Goal: Contribute content: Contribute content

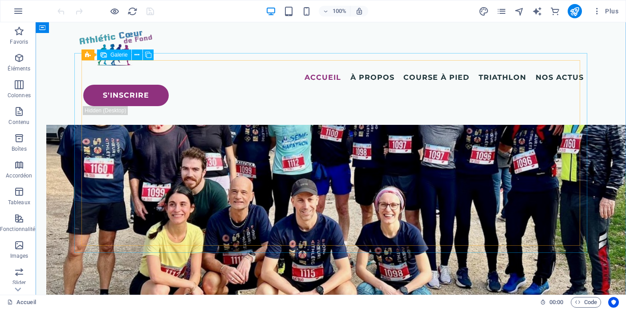
scroll to position [3309, 0]
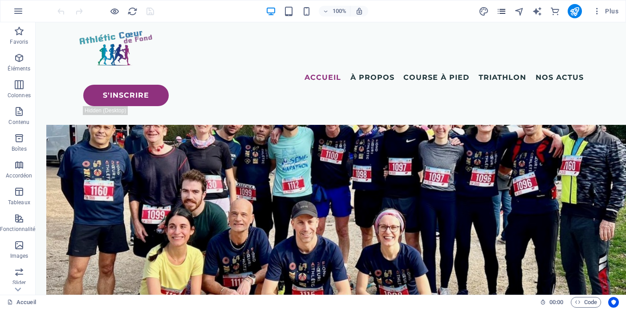
click at [503, 8] on icon "pages" at bounding box center [501, 11] width 10 height 10
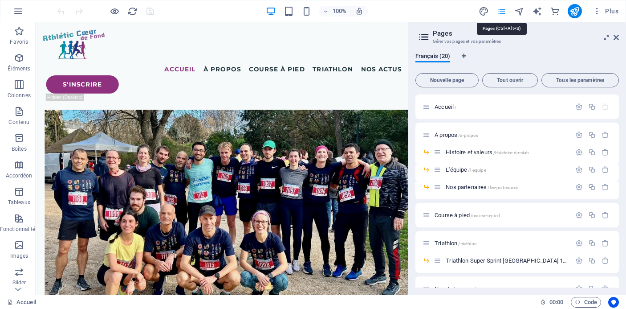
scroll to position [3460, 0]
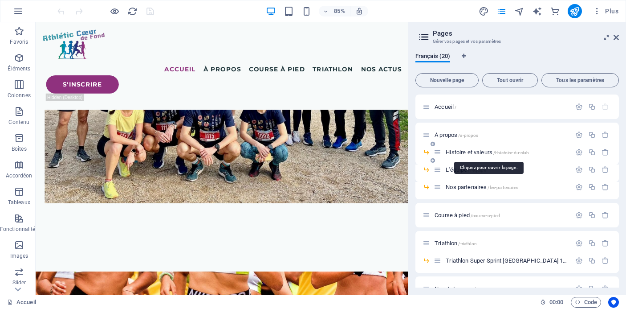
click at [469, 152] on span "Histoire et valeurs /l-histoire-du-club" at bounding box center [487, 152] width 83 height 7
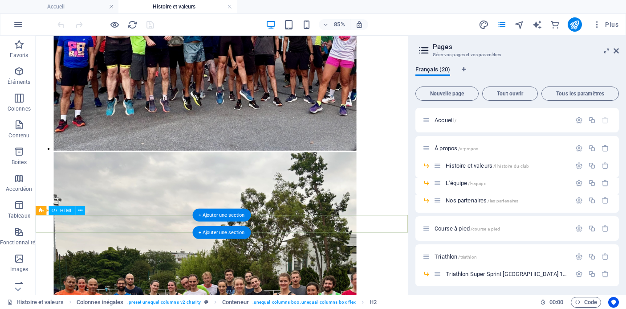
scroll to position [1140, 0]
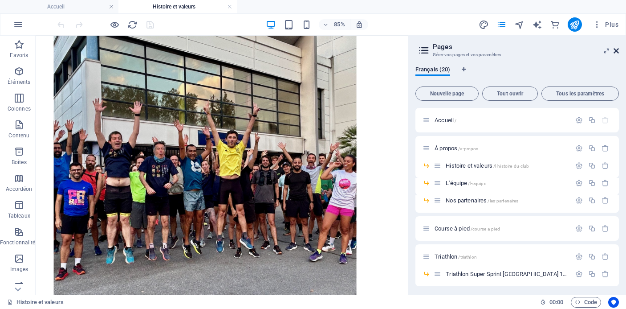
click at [615, 49] on icon at bounding box center [616, 50] width 5 height 7
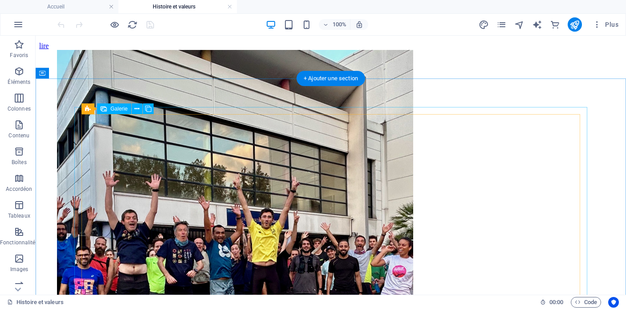
scroll to position [994, 0]
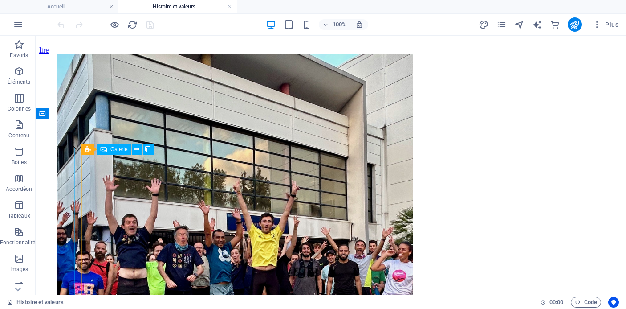
click at [111, 147] on span "Galerie" at bounding box center [118, 148] width 17 height 5
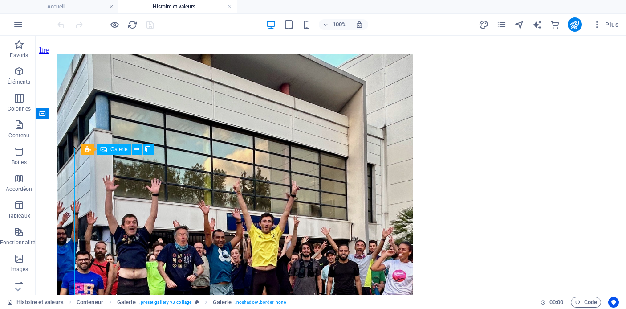
click at [112, 149] on span "Galerie" at bounding box center [118, 148] width 17 height 5
select select "4"
select select "px"
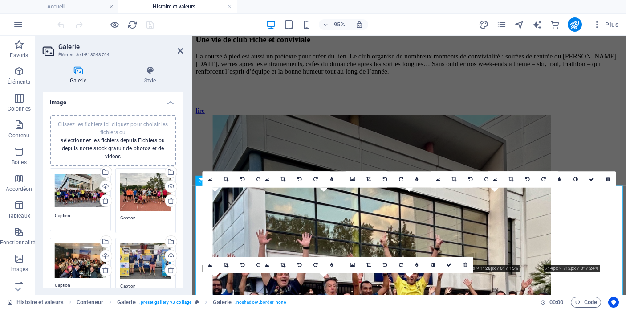
scroll to position [1024, 0]
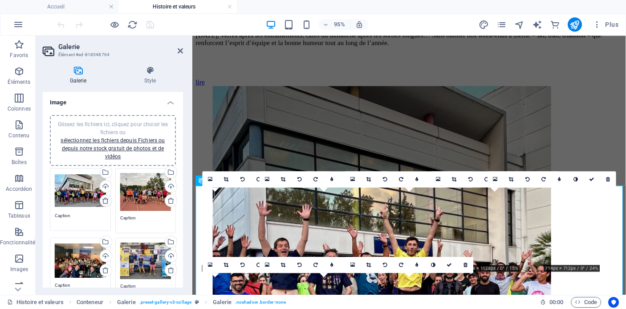
click at [103, 199] on icon at bounding box center [105, 200] width 7 height 7
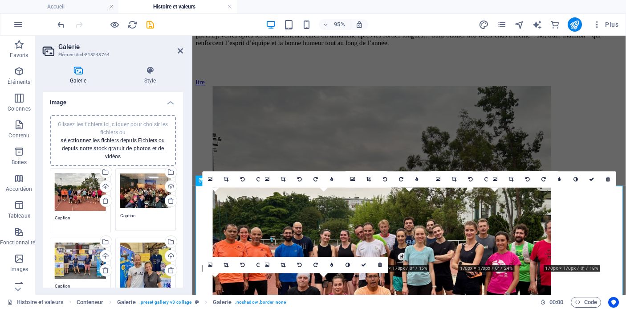
scroll to position [25, 0]
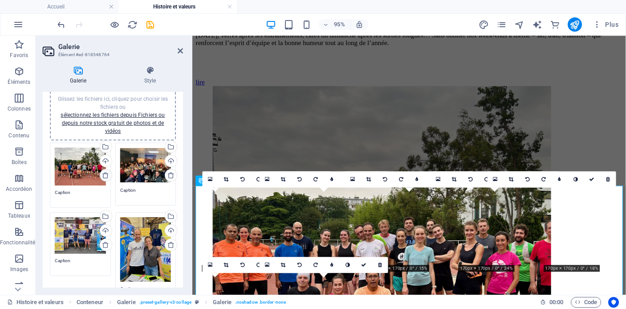
click at [102, 171] on icon at bounding box center [105, 174] width 7 height 7
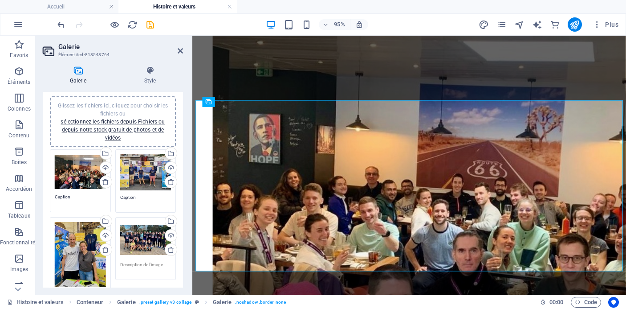
scroll to position [0, 0]
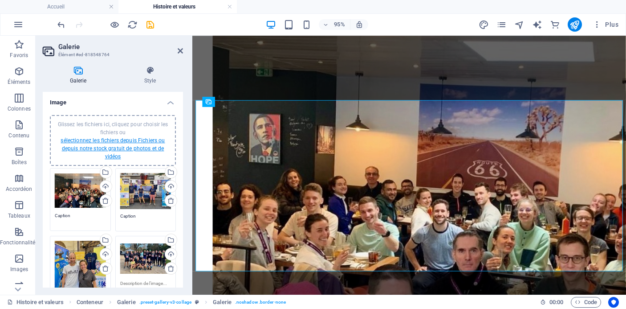
click at [116, 146] on link "sélectionnez les fichiers depuis Fichiers ou depuis notre stock gratuit de phot…" at bounding box center [113, 148] width 104 height 22
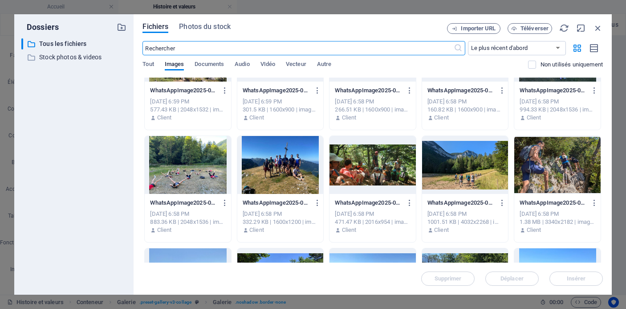
scroll to position [306, 0]
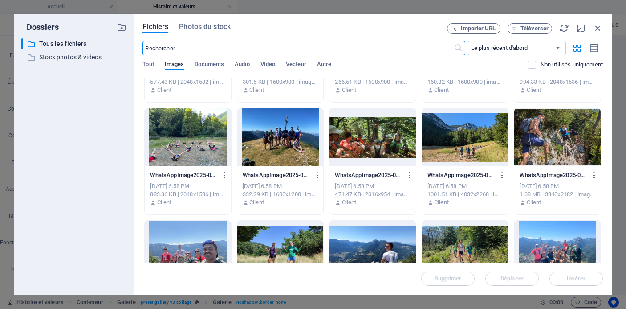
click at [287, 148] on div at bounding box center [280, 137] width 86 height 58
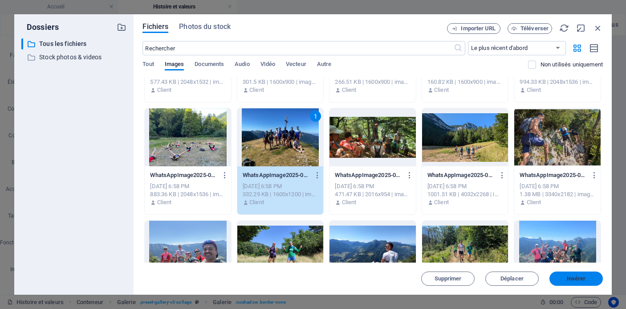
click at [569, 278] on span "Insérer" at bounding box center [576, 278] width 19 height 5
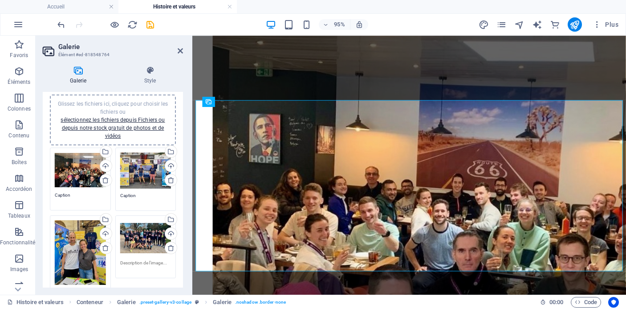
scroll to position [0, 0]
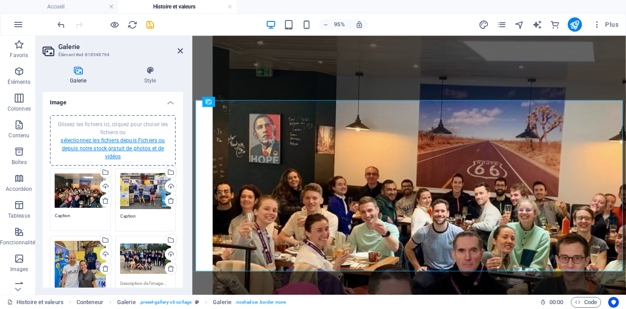
click at [126, 140] on link "sélectionnez les fichiers depuis Fichiers ou depuis notre stock gratuit de phot…" at bounding box center [113, 148] width 104 height 22
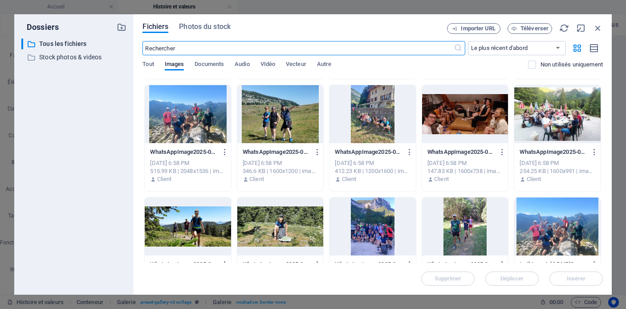
scroll to position [555, 0]
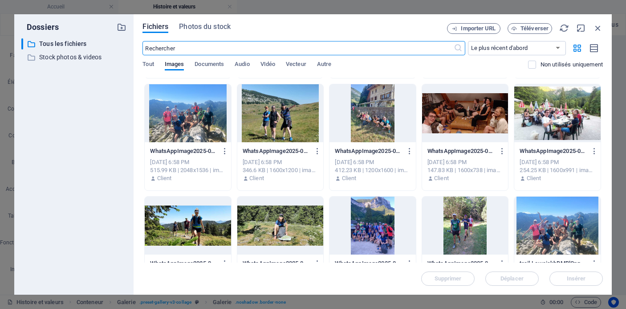
click at [568, 123] on div at bounding box center [557, 113] width 86 height 58
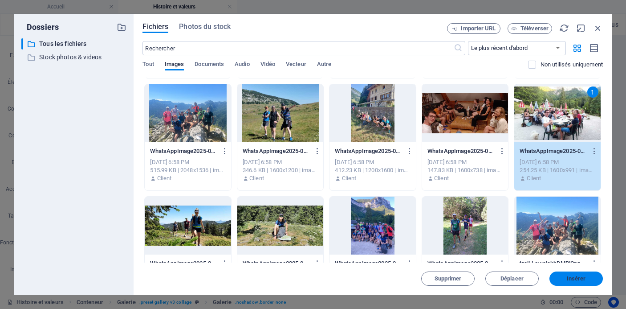
click at [574, 280] on span "Insérer" at bounding box center [576, 278] width 19 height 5
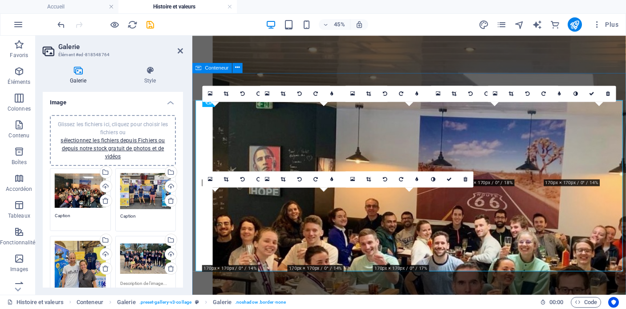
scroll to position [1114, 0]
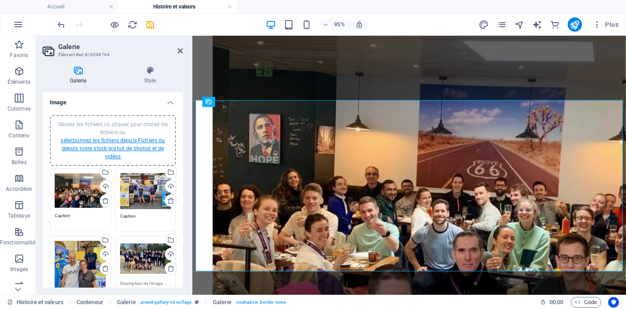
click at [147, 145] on link "sélectionnez les fichiers depuis Fichiers ou depuis notre stock gratuit de phot…" at bounding box center [113, 148] width 104 height 22
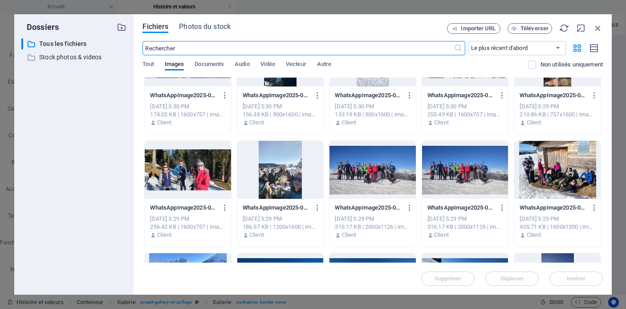
scroll to position [836, 0]
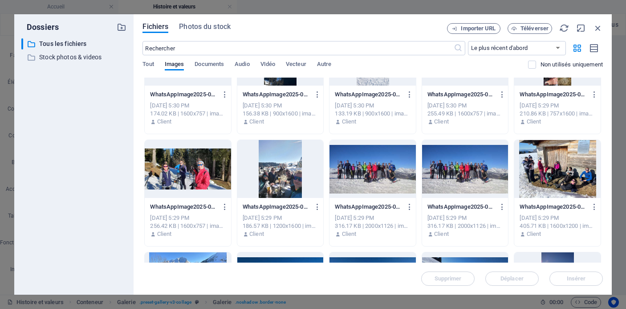
click at [197, 173] on div at bounding box center [188, 169] width 86 height 58
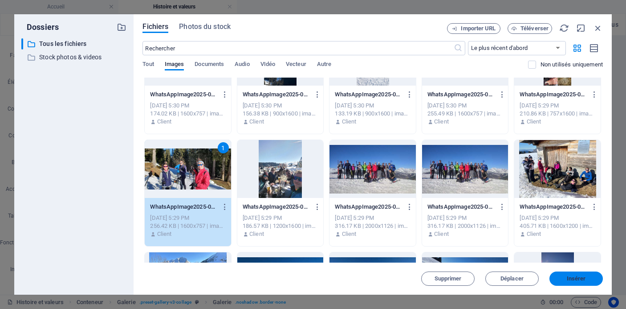
click at [576, 281] on span "Insérer" at bounding box center [576, 278] width 19 height 5
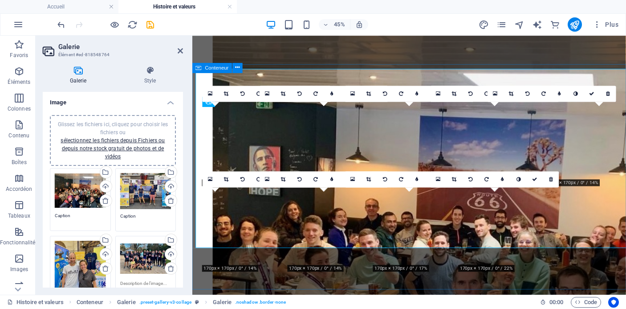
scroll to position [1114, 0]
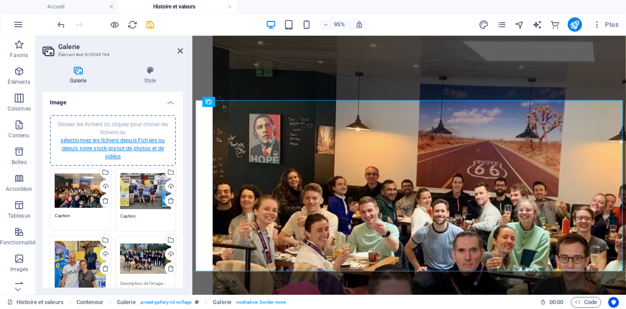
click at [137, 140] on link "sélectionnez les fichiers depuis Fichiers ou depuis notre stock gratuit de phot…" at bounding box center [113, 148] width 104 height 22
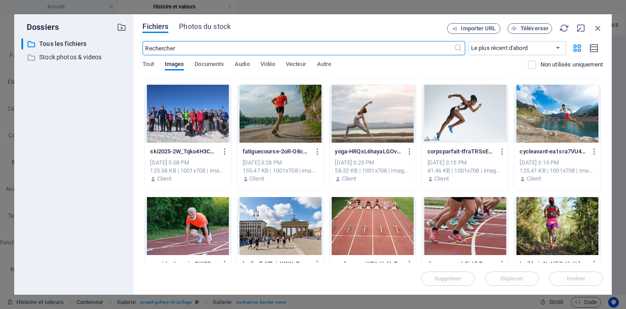
scroll to position [1342, 0]
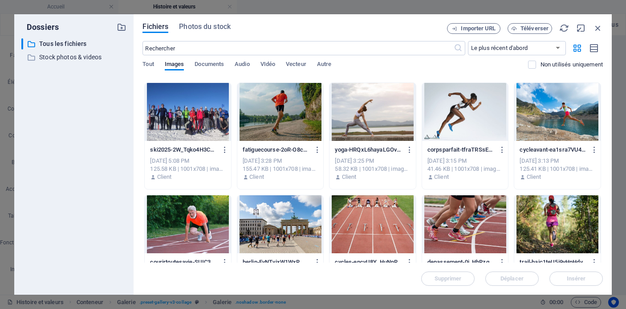
click at [182, 121] on div at bounding box center [188, 112] width 86 height 58
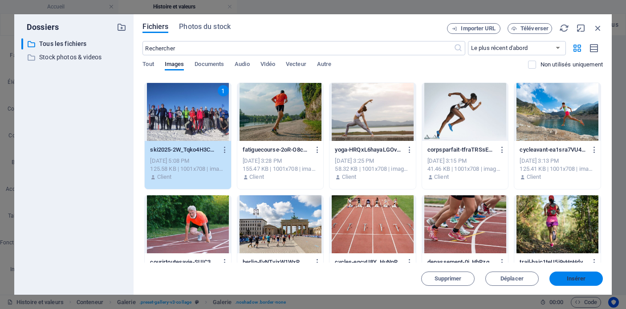
click at [559, 280] on span "Insérer" at bounding box center [576, 278] width 46 height 5
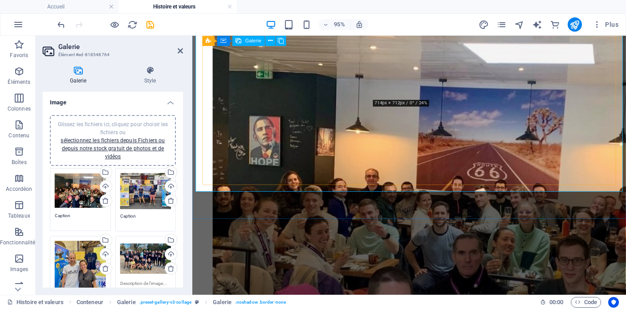
scroll to position [942, 0]
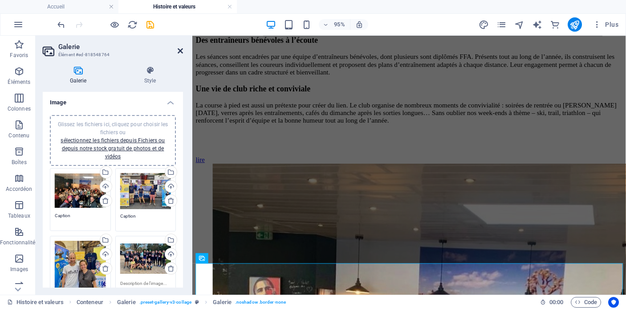
click at [179, 50] on icon at bounding box center [180, 50] width 5 height 7
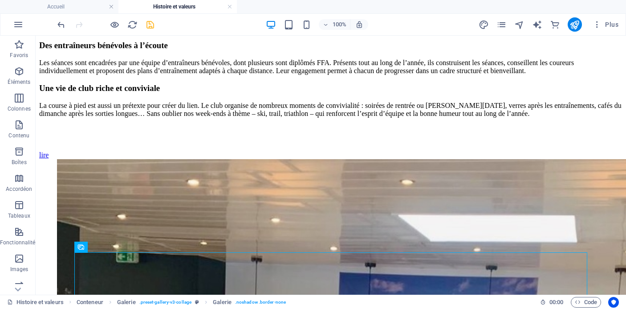
click at [148, 24] on icon "save" at bounding box center [150, 25] width 10 height 10
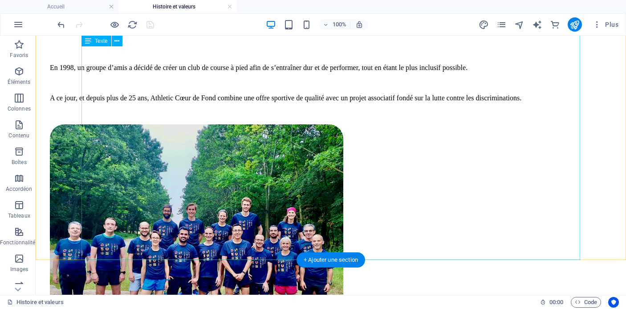
scroll to position [224, 0]
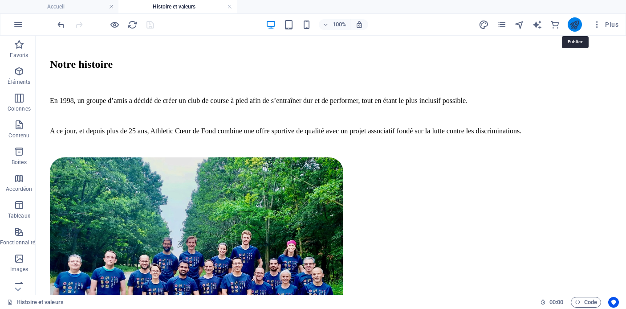
click at [575, 26] on icon "publish" at bounding box center [574, 25] width 10 height 10
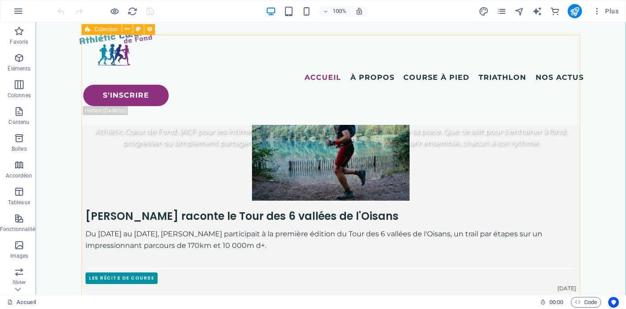
scroll to position [383, 0]
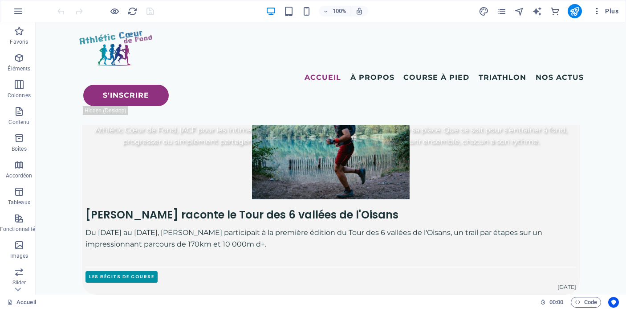
click at [599, 12] on icon "button" at bounding box center [597, 11] width 9 height 9
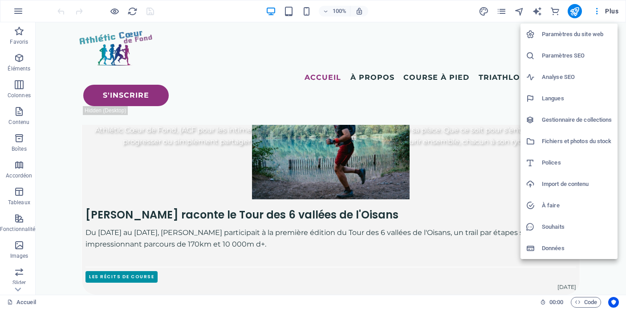
click at [574, 118] on h6 "Gestionnaire de collections" at bounding box center [577, 119] width 70 height 11
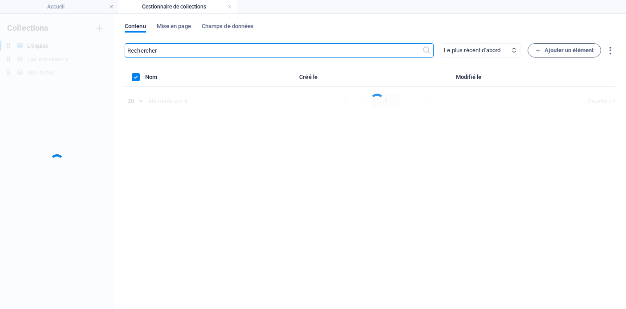
scroll to position [0, 0]
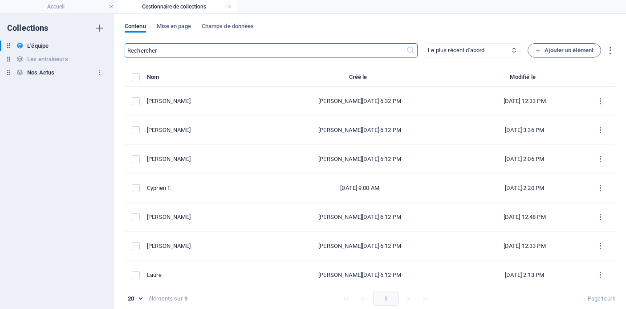
click at [46, 75] on h6 "Nos Actus" at bounding box center [40, 72] width 27 height 11
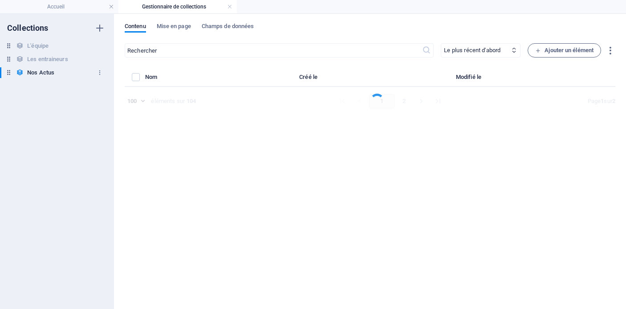
select select "columns.publishing_date_DESC"
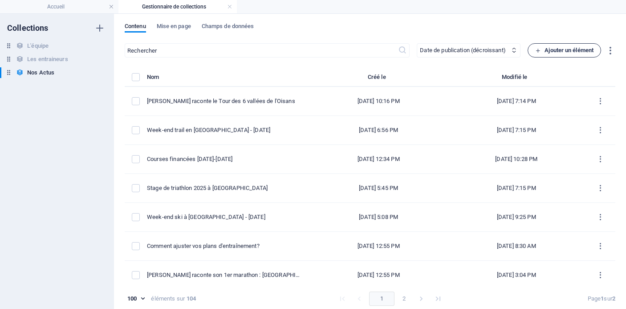
click at [561, 47] on span "Ajouter un élément" at bounding box center [564, 50] width 58 height 11
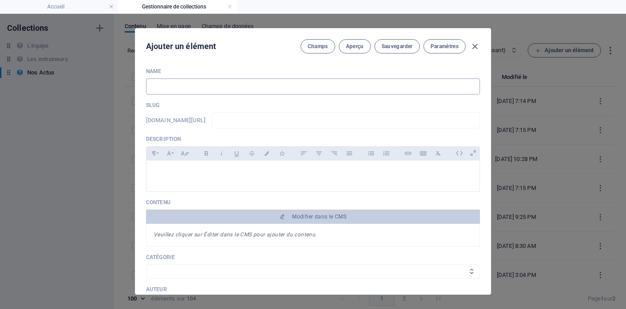
click at [262, 85] on input "text" at bounding box center [313, 86] width 334 height 16
type input "C"
type input "c"
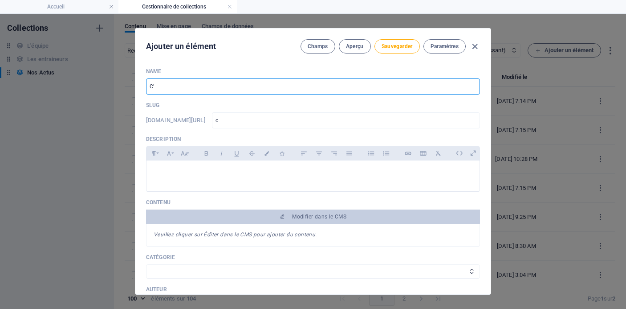
type input "C'e"
type input "c-e"
type input "C'es"
type input "c-es"
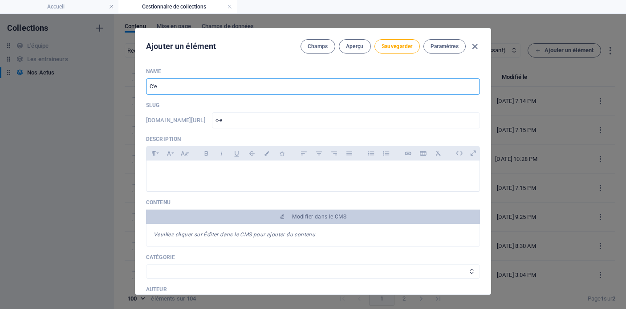
type input "c-es"
type input "C'es l"
type input "c-es-l"
type input "C'es la"
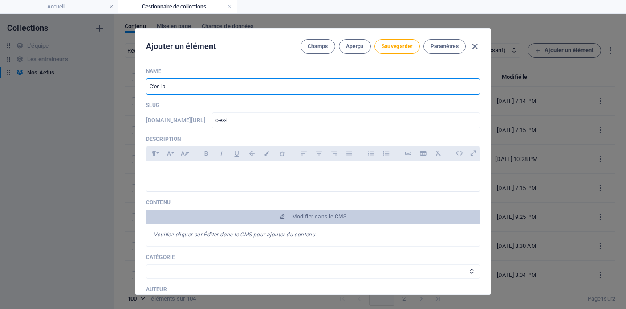
type input "c-es-la"
type input "C'es l"
type input "c-es-l"
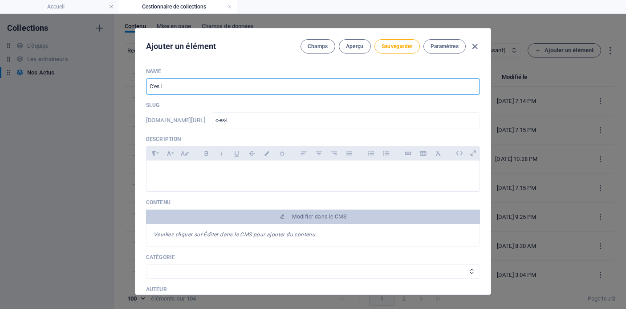
type input "C'es"
type input "c-es"
type input "C'est"
type input "c-est"
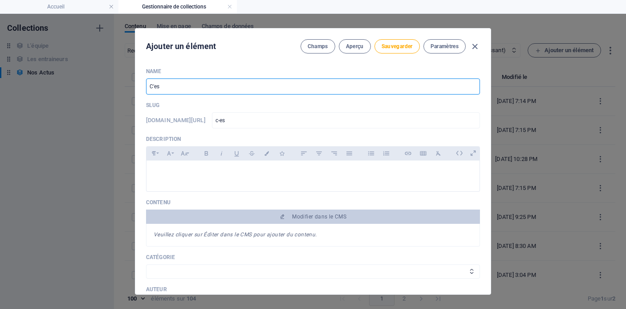
type input "c-est"
type input "C'est l"
type input "c-est-l"
type input "C'est la"
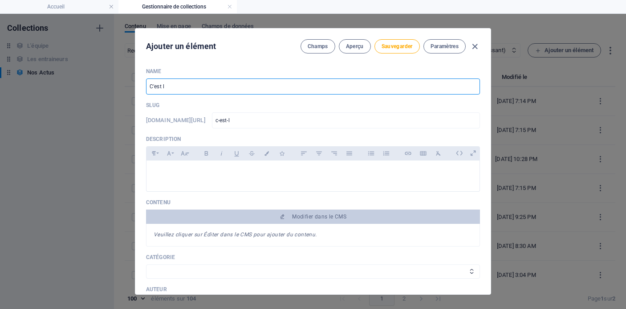
type input "c-est-la"
type input "C'est la r"
type input "c-est-la-r"
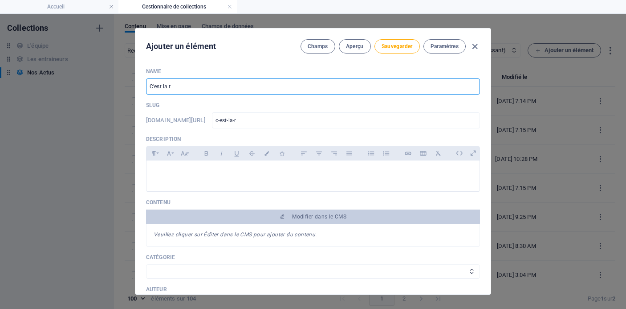
type input "C'est la re"
type input "c-est-la-re"
type input "C'est la ren"
type input "c-est-la-ren"
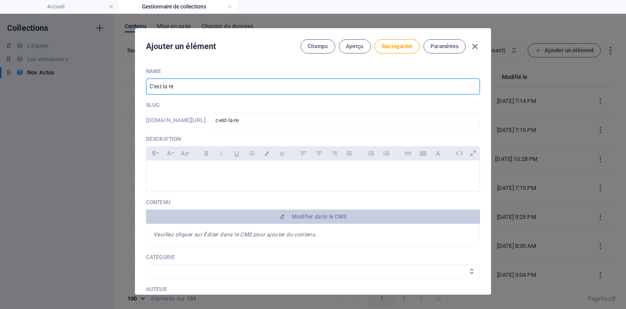
type input "c-est-la-ren"
type input "C'est la rent"
type input "c-est-la-rent"
type input "C'est la rentr"
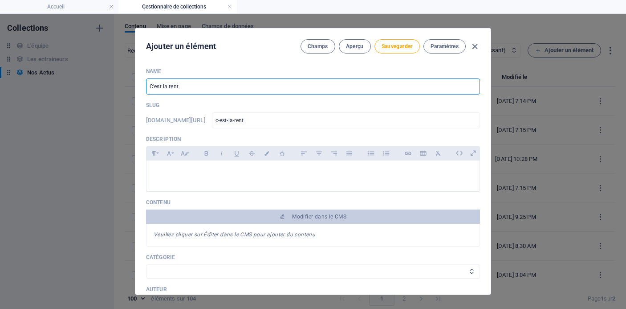
type input "c-est-la-rentr"
type input "C'est la rentré"
type input "c-est-la-rentre"
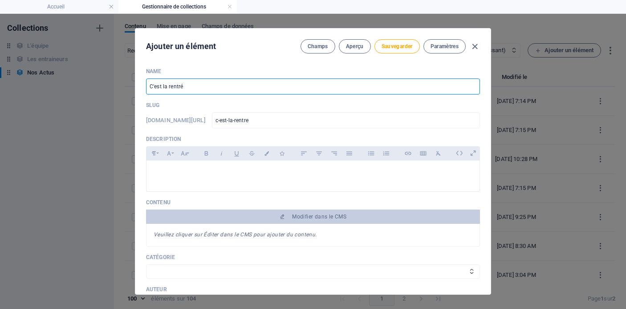
type input "C'est la rentrée"
type input "c-est-la-rentree"
type input "C'est la rentrée A"
type input "c-est-la-rentree-a"
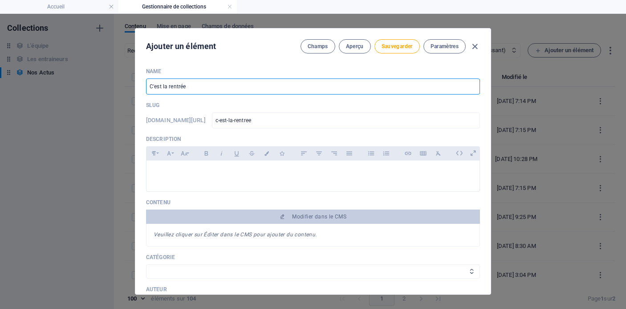
type input "c-est-la-rentree-a"
type input "C'est la rentrée AC"
type input "c-est-la-rentree-ac"
type input "C'est la rentrée ACF"
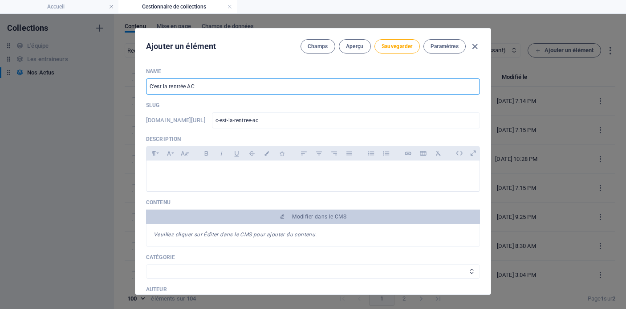
type input "c-est-la-rentree-acf"
type input "C'est la rentrée ACF a"
type input "c-est-la-rentree-acf-a"
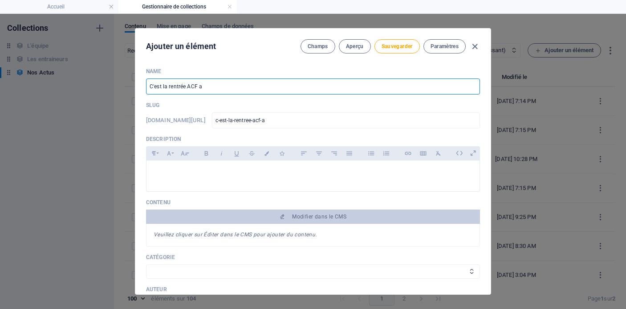
type input "C'est la rentrée ACF au"
type input "c-est-la-rentree-acf-au"
type input "C'est la rentrée ACF au S"
type input "c-est-la-rentree-acf-au-s"
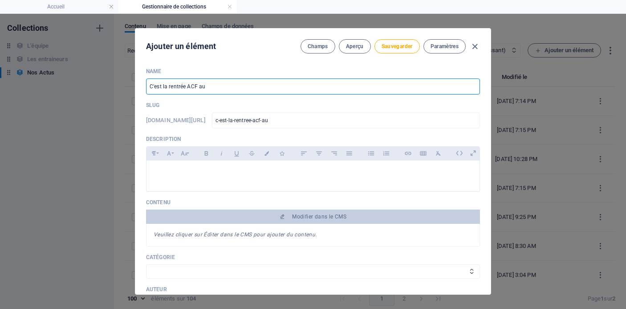
type input "c-est-la-rentree-acf-au-s"
type input "C'est la rentrée ACF au St"
type input "c-est-la-rentree-acf-au-st"
type input "C'est la rentrée ACF au Sta"
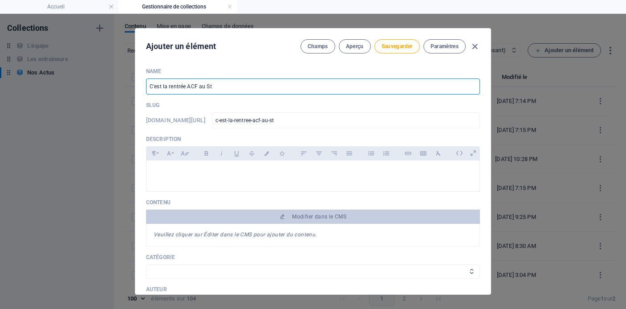
type input "c-est-la-rentree-acf-au-sta"
type input "C'est la rentrée ACF au Stad"
type input "c-est-la-rentree-acf-au-stad"
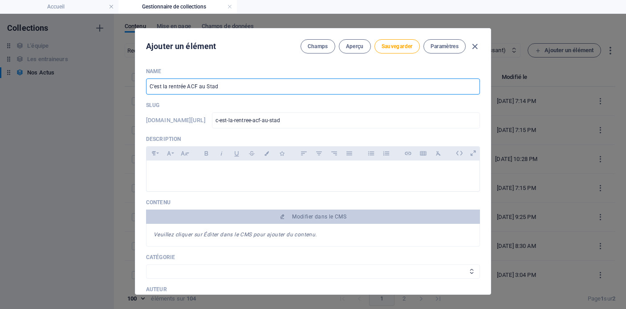
type input "C'est la rentrée ACF au [GEOGRAPHIC_DATA]"
type input "c-est-la-rentree-acf-au-stade"
type input "C'est la rentrée ACF au [GEOGRAPHIC_DATA] A"
type input "c-est-la-rentree-acf-au-stade-a"
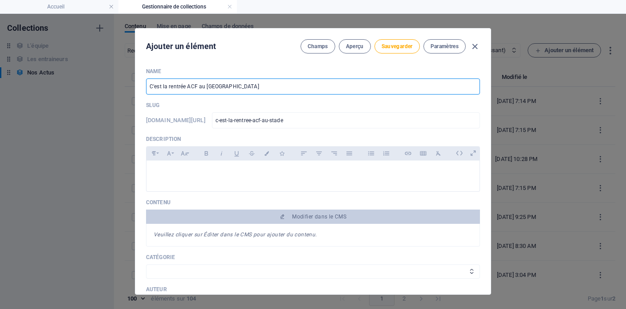
type input "c-est-la-rentree-acf-au-stade-a"
type input "C'est la rentrée ACF au [GEOGRAPHIC_DATA]"
type input "c-est-la-rentree-acf-au-[GEOGRAPHIC_DATA]"
type input "C'est la rentrée ACF au [GEOGRAPHIC_DATA]"
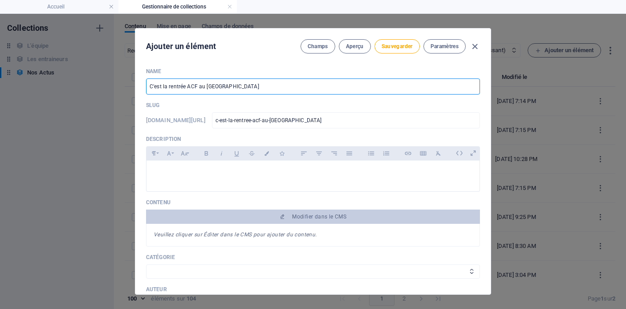
type input "c-est-la-rentree-acf-au-[GEOGRAPHIC_DATA]"
type input "C'est la rentrée ACF au [GEOGRAPHIC_DATA]"
type input "c-est-la-rentree-acf-au-[GEOGRAPHIC_DATA]"
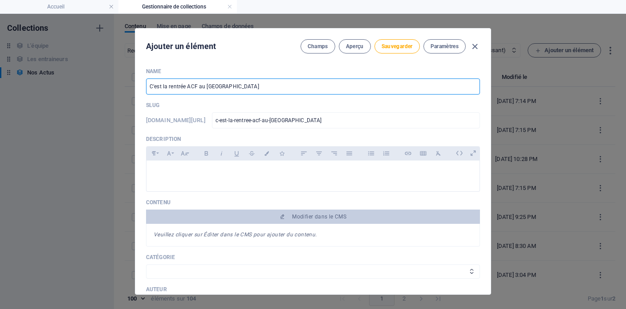
type input "C'est la rentrée ACF au [GEOGRAPHIC_DATA][PERSON_NAME]"
type input "c-est-la-rentree-acf-au-stade-[PERSON_NAME]"
type input "C'est la rentrée ACF au [GEOGRAPHIC_DATA][PERSON_NAME]"
type input "c-est-la-rentree-acf-au-stade-[PERSON_NAME]"
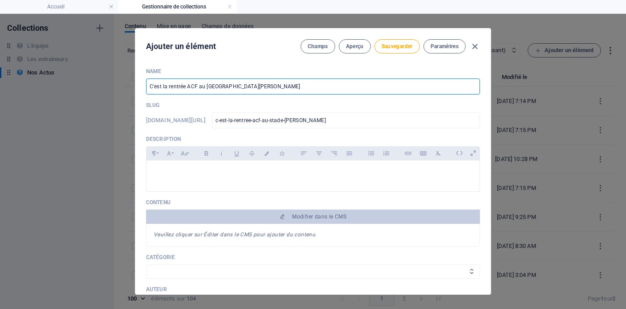
type input "c-est-la-rentree-acf-au-stade-[PERSON_NAME]"
type input "C'est la rentrée ACF au [GEOGRAPHIC_DATA][PERSON_NAME]"
type input "c-est-la-rentree-acf-au-stade-[PERSON_NAME]"
type input "C'est la rentrée ACF au [GEOGRAPHIC_DATA][PERSON_NAME]"
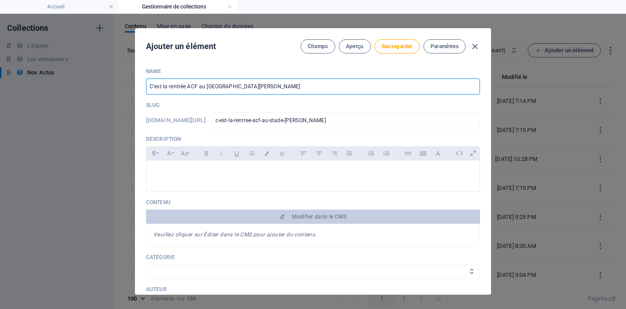
type input "c-est-la-rentree-acf-au-stade-[PERSON_NAME]"
type input "C'est la rentrée ACF au [GEOGRAPHIC_DATA][PERSON_NAME]"
type input "c-est-la-rentree-acf-au-stade-[PERSON_NAME]"
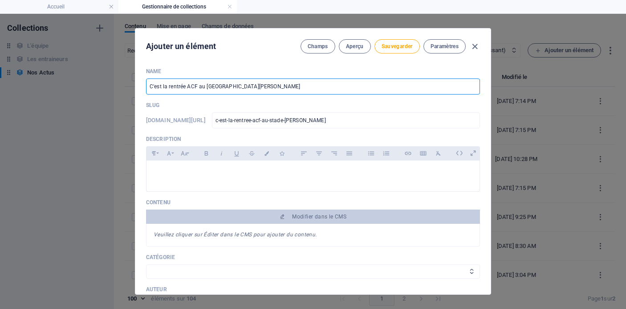
type input "C'est la rentrée ACF au [GEOGRAPHIC_DATA][PERSON_NAME]"
type input "c-est-la-rentree-acf-au-stade-[PERSON_NAME]"
type input "C'est la rentrée ACF au [GEOGRAPHIC_DATA][PERSON_NAME]"
type input "c-est-la-rentree-acf-au-stade-[PERSON_NAME]"
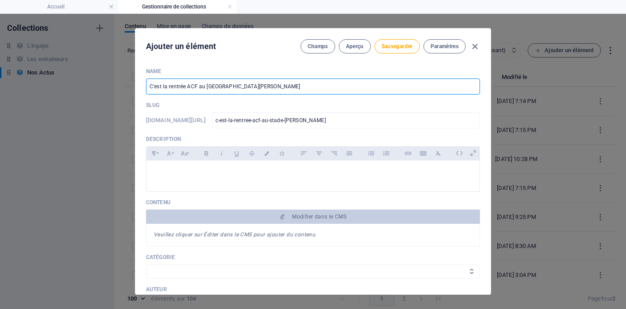
type input "c-est-la-rentree-acf-au-stade-[PERSON_NAME]"
type input "C'est la rentrée ACF au [GEOGRAPHIC_DATA][PERSON_NAME] - s"
type input "c-est-la-rentree-acf-au-stade-[PERSON_NAME]-s"
type input "C'est la rentrée ACF au Stade [PERSON_NAME] - se"
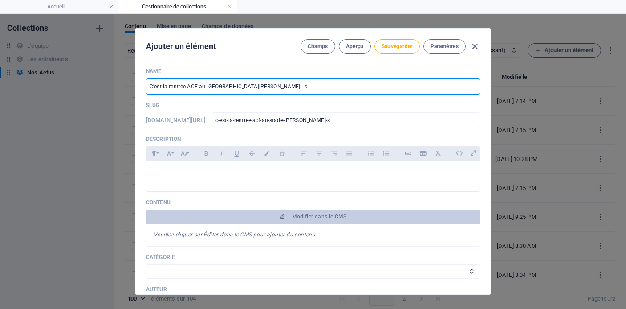
type input "c-est-la-rentree-acf-au-stade-[PERSON_NAME]-se"
type input "C'est la rentrée ACF au [GEOGRAPHIC_DATA][PERSON_NAME] - sep"
type input "c-est-la-rentree-acf-au-stade-[PERSON_NAME]-sep"
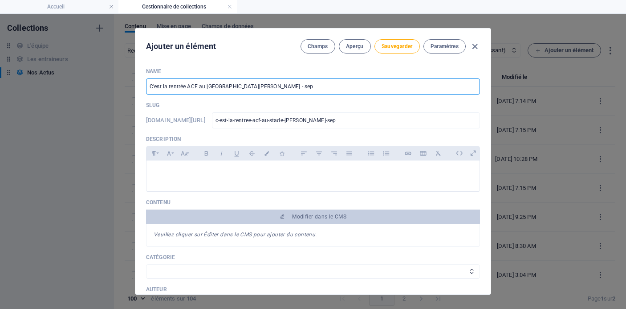
type input "C'est la rentrée ACF au [GEOGRAPHIC_DATA][PERSON_NAME] - sept"
type input "c-est-la-rentree-acf-au-stade-[PERSON_NAME]-sept"
type input "C'est la rentrée ACF au [GEOGRAPHIC_DATA][PERSON_NAME] - septe"
type input "c-est-la-rentree-acf-au-stade-[PERSON_NAME]-septe"
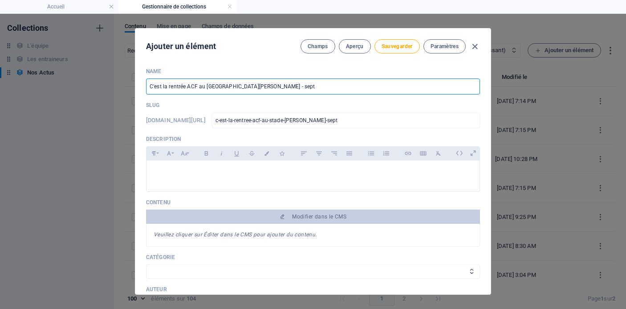
type input "c-est-la-rentree-acf-au-stade-[PERSON_NAME]-septe"
type input "C'est la rentrée ACF au [GEOGRAPHIC_DATA][PERSON_NAME] - septem"
type input "c-est-la-rentree-acf-au-stade-[PERSON_NAME]-septem"
type input "C'est la rentrée ACF au [GEOGRAPHIC_DATA][PERSON_NAME] - septemb"
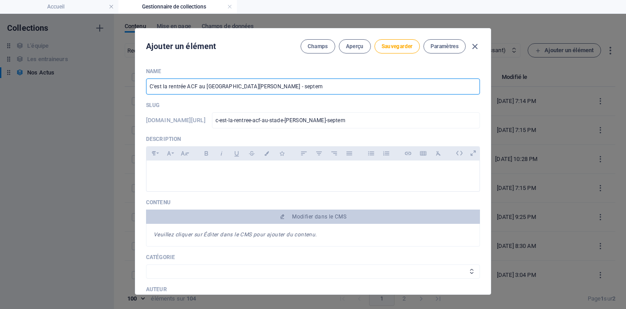
type input "c-est-la-rentree-acf-au-stade-[PERSON_NAME]-septemb"
type input "C'est la rentrée ACF au [GEOGRAPHIC_DATA][PERSON_NAME] - septembr"
type input "c-est-la-rentree-acf-au-stade-[PERSON_NAME]-septembr"
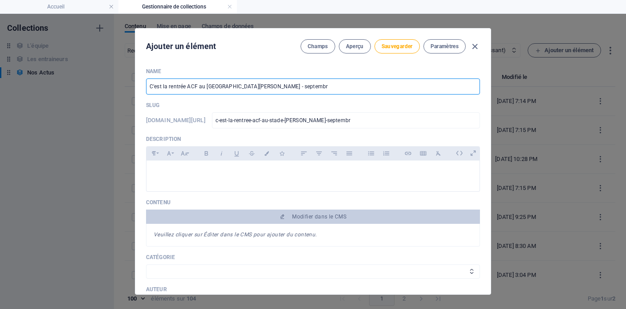
type input "C'est la rentrée ACF au [GEOGRAPHIC_DATA][PERSON_NAME] - septembre"
type input "c-est-la-rentree-acf-au-stade-[PERSON_NAME]-septembre"
type input "C'est la rentrée ACF au [GEOGRAPHIC_DATA][PERSON_NAME] - [DATE]"
type input "c-est-la-rentree-acf-au-stade-[PERSON_NAME]-septembre-2"
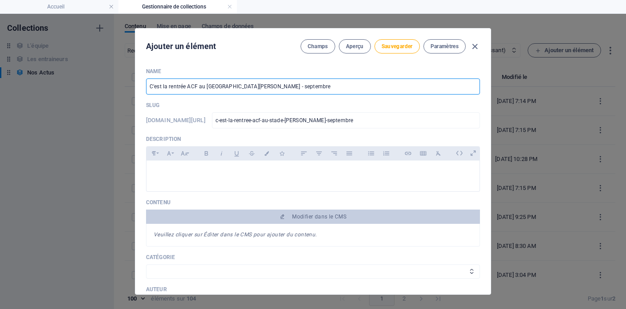
type input "c-est-la-rentree-acf-au-stade-[PERSON_NAME]-septembre-2"
type input "C'est la rentrée ACF au [GEOGRAPHIC_DATA][PERSON_NAME] - [DATE]"
type input "c-est-la-rentree-acf-au-stade-[PERSON_NAME]-septembre-20"
type input "C'est la rentrée ACF au [GEOGRAPHIC_DATA][PERSON_NAME] - septembre 202"
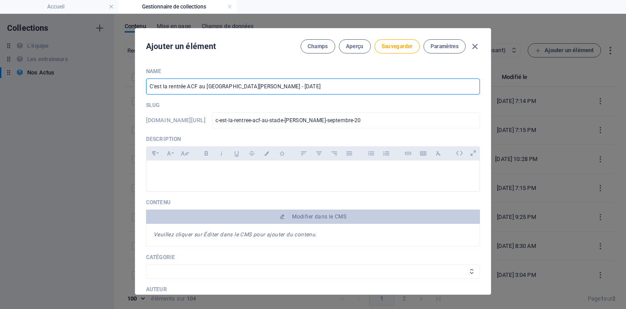
type input "c-est-la-rentree-acf-au-stade-[PERSON_NAME]-septembre-202"
type input "C'est la rentrée ACF au [GEOGRAPHIC_DATA][PERSON_NAME] - [DATE]"
type input "c-est-la-rentree-acf-au-stade-[PERSON_NAME]-septembre-2025"
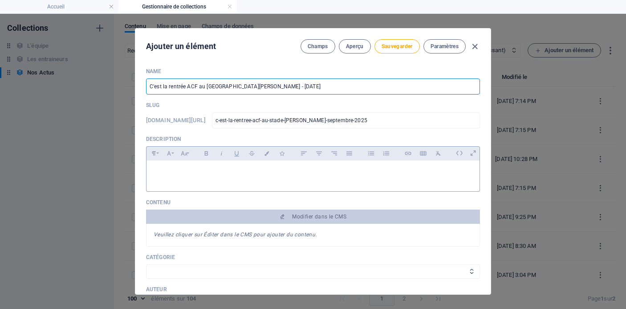
type input "C'est la rentrée ACF au [GEOGRAPHIC_DATA][PERSON_NAME] - [DATE]"
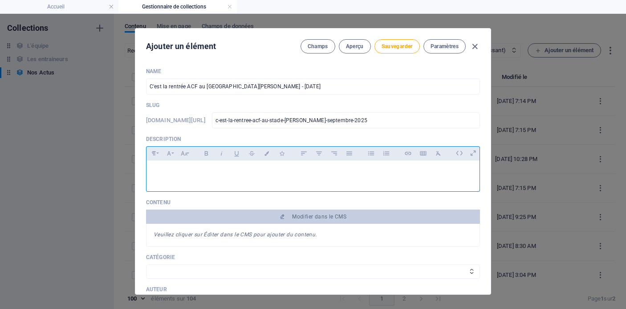
click at [232, 175] on p at bounding box center [313, 171] width 319 height 8
click at [166, 171] on p "C'est entre deux averses" at bounding box center [313, 171] width 319 height 8
drag, startPoint x: 223, startPoint y: 170, endPoint x: 166, endPoint y: 169, distance: 56.6
click at [166, 169] on p "C'est entre deux averses" at bounding box center [313, 171] width 319 height 8
click at [249, 176] on div "C'est entre deux averses" at bounding box center [312, 173] width 333 height 27
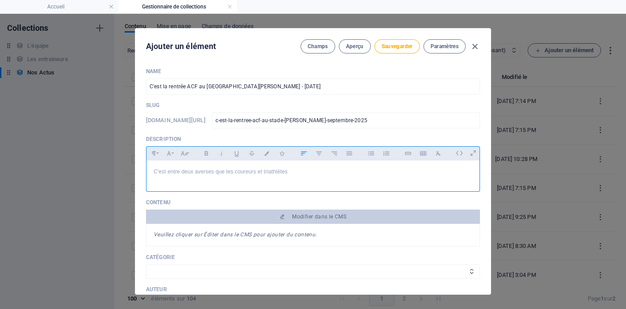
drag, startPoint x: 234, startPoint y: 172, endPoint x: 344, endPoint y: 172, distance: 109.5
click at [344, 172] on p "C'est entre deux averses que les coureurs et triathlètes" at bounding box center [313, 171] width 319 height 8
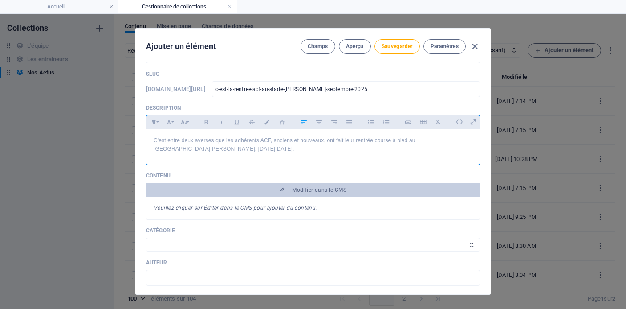
scroll to position [33, 0]
drag, startPoint x: 334, startPoint y: 148, endPoint x: 374, endPoint y: 148, distance: 40.5
click at [374, 148] on p "C'est entre deux averses que les adhérents ACF, anciens et nouveaux, ont fait l…" at bounding box center [313, 143] width 319 height 17
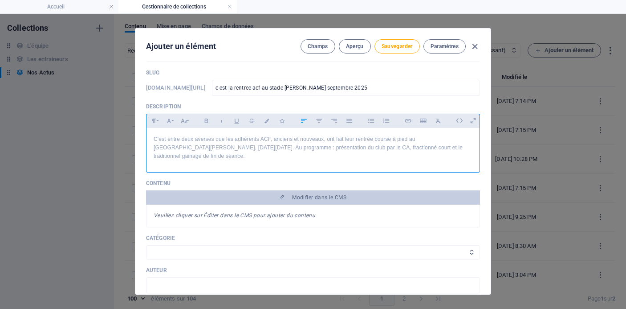
scroll to position [65, 0]
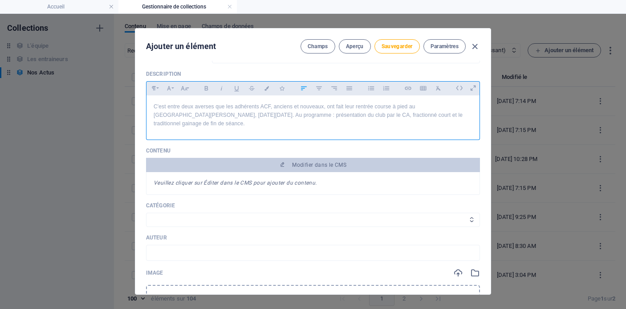
click at [272, 214] on select "Les résultats Les récits de course Événements Conseils sportifs" at bounding box center [313, 219] width 334 height 14
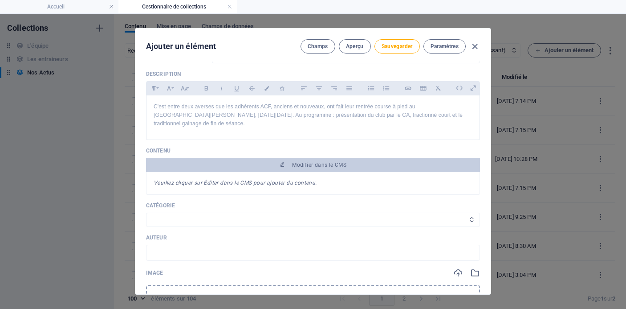
select select "Événements"
click at [146, 212] on select "Les résultats Les récits de course Événements Conseils sportifs" at bounding box center [313, 219] width 334 height 14
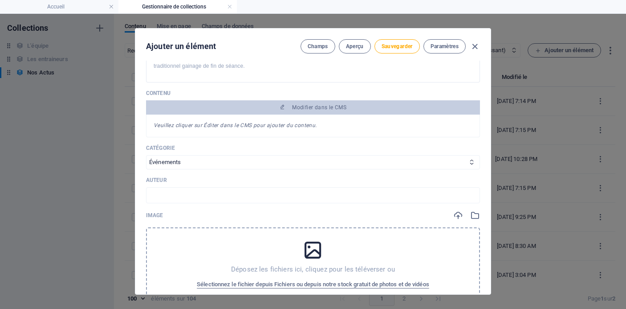
scroll to position [127, 0]
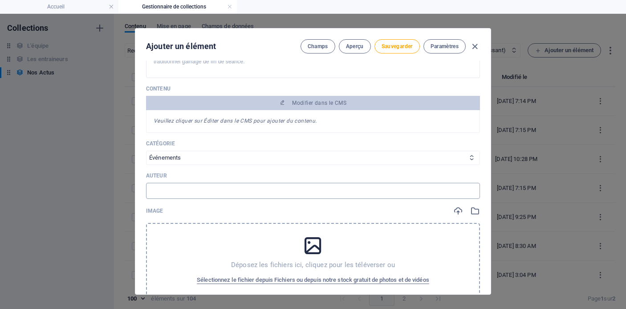
click at [292, 192] on input "text" at bounding box center [313, 191] width 334 height 16
type input "[PERSON_NAME]"
click at [317, 281] on span "Sélectionnez le fichier depuis Fichiers ou depuis notre stock gratuit de photos…" at bounding box center [313, 279] width 232 height 11
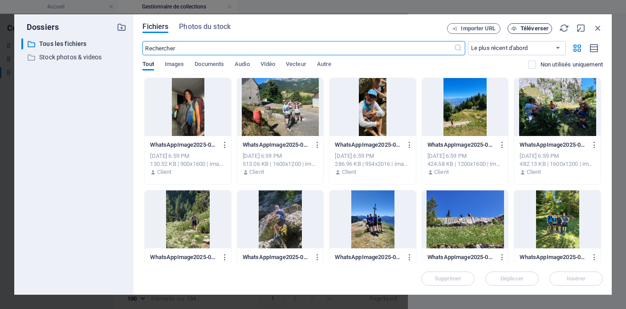
click at [533, 28] on span "Téléverser" at bounding box center [535, 28] width 28 height 5
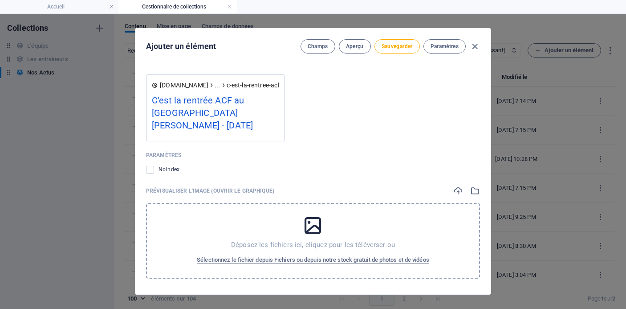
scroll to position [801, 0]
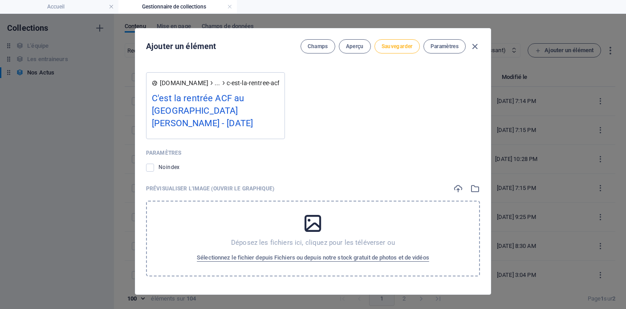
click at [383, 47] on span "Sauvegarder" at bounding box center [397, 46] width 31 height 7
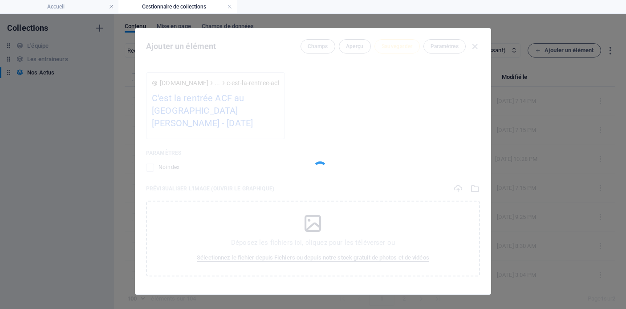
type input "c-est-la-rentree-acf-au-stade-[PERSON_NAME]-septembre-2025"
type input "[PERSON_NAME]"
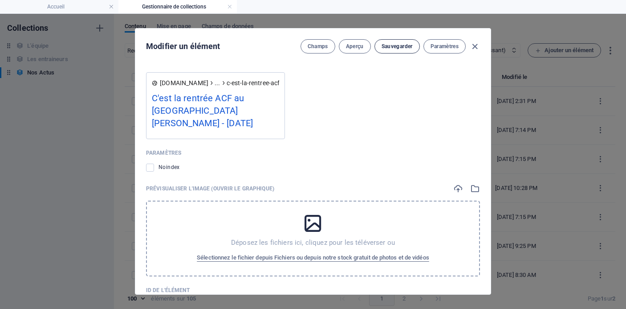
click at [391, 49] on span "Sauvegarder" at bounding box center [397, 46] width 31 height 7
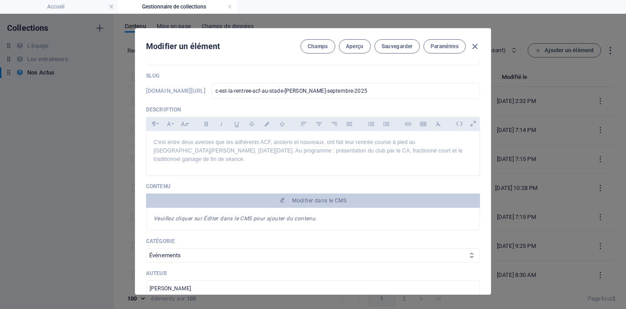
scroll to position [20, 0]
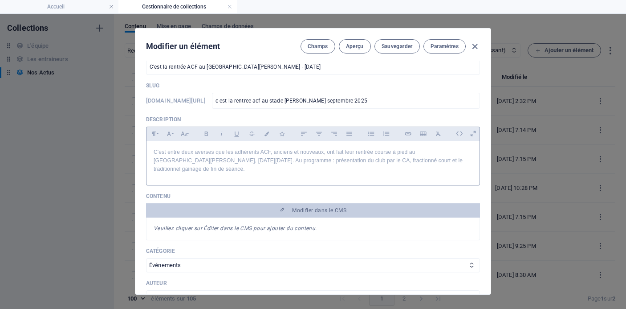
click at [278, 156] on p "C'est entre deux averses que les adhérents ACF, anciens et nouveaux, ont fait l…" at bounding box center [313, 161] width 319 height 26
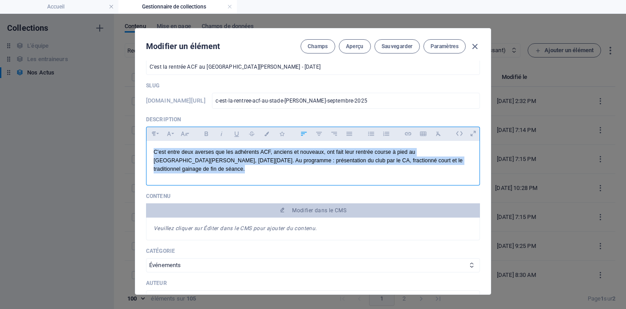
copy p "C'est entre deux averses que les adhérents ACF, anciens et nouveaux, ont fait l…"
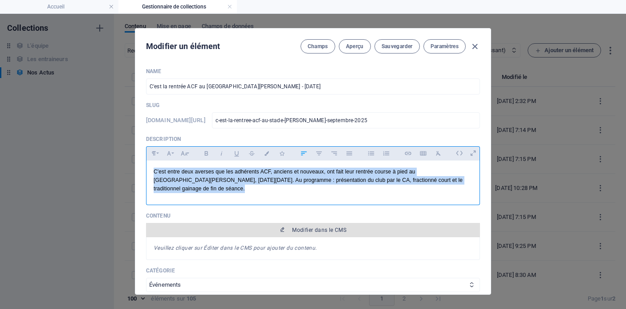
click at [317, 228] on span "Modifier dans le CMS" at bounding box center [319, 229] width 54 height 7
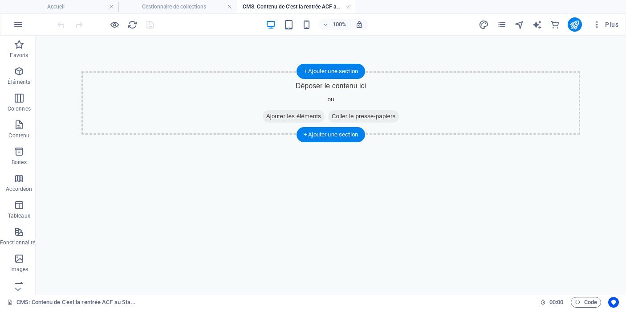
click at [293, 114] on span "Ajouter les éléments" at bounding box center [294, 116] width 62 height 12
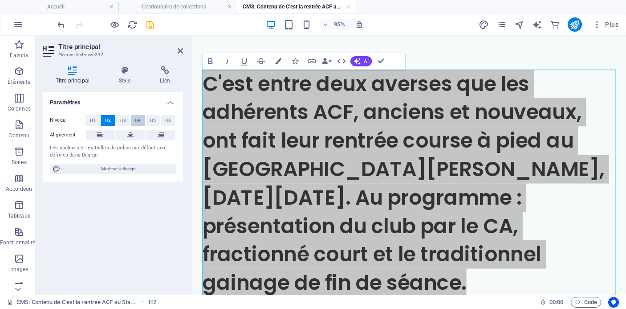
click at [137, 120] on span "H4" at bounding box center [138, 120] width 6 height 11
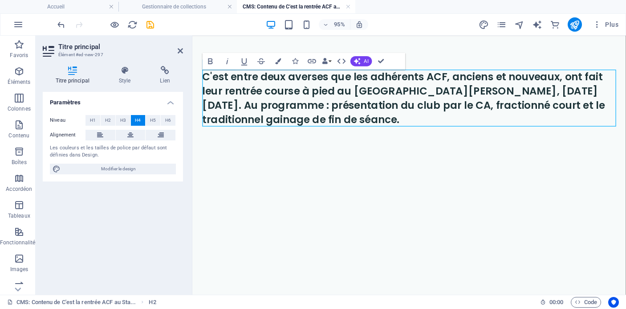
click at [379, 125] on h4 "C'est entre deux averses que les adhérents ACF, anciens et nouveaux, ont fait l…" at bounding box center [420, 101] width 435 height 60
click at [122, 120] on span "H3" at bounding box center [123, 120] width 6 height 11
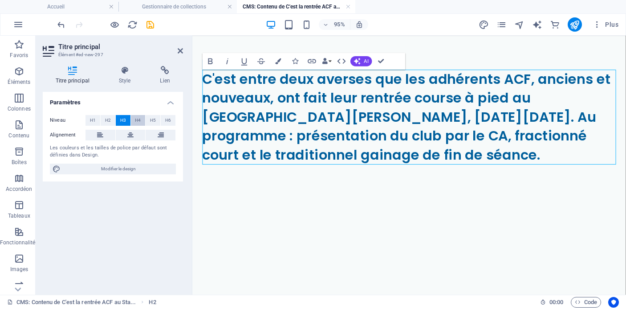
click at [136, 120] on span "H4" at bounding box center [138, 120] width 6 height 11
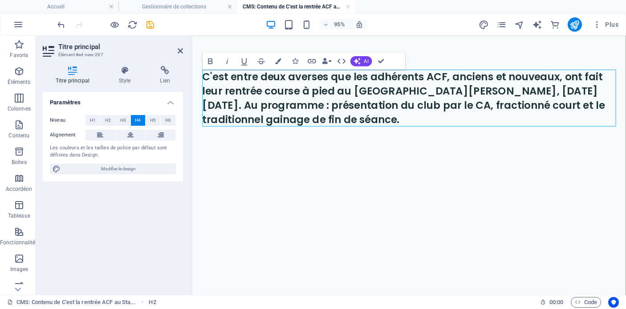
click at [388, 148] on div "C'est entre deux averses que les adhérents ACF, anciens et nouveaux, ont fait l…" at bounding box center [420, 101] width 456 height 131
click at [380, 159] on div "C'est entre deux averses que les adhérents ACF, anciens et nouveaux, ont fait l…" at bounding box center [420, 101] width 456 height 131
click at [392, 136] on div "C'est entre deux averses que les adhérents ACF, anciens et nouveaux, ont fait l…" at bounding box center [420, 101] width 456 height 131
click at [386, 116] on h4 "C'est entre deux averses que les adhérents ACF, anciens et nouveaux, ont fait l…" at bounding box center [420, 101] width 435 height 60
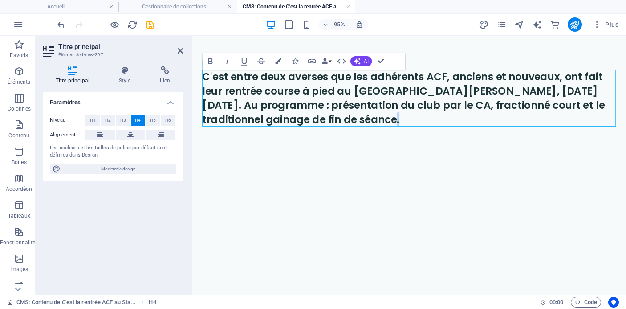
click at [404, 155] on div "C'est entre deux averses que les adhérents ACF, anciens et nouveaux, ont fait l…" at bounding box center [420, 101] width 456 height 131
click at [183, 47] on aside "Titre principal Élément #ed-new-297 Titre principal Style Lien Paramètres Nivea…" at bounding box center [114, 165] width 157 height 259
click at [176, 49] on h2 "Titre principal" at bounding box center [120, 47] width 125 height 8
click at [180, 53] on icon at bounding box center [180, 50] width 5 height 7
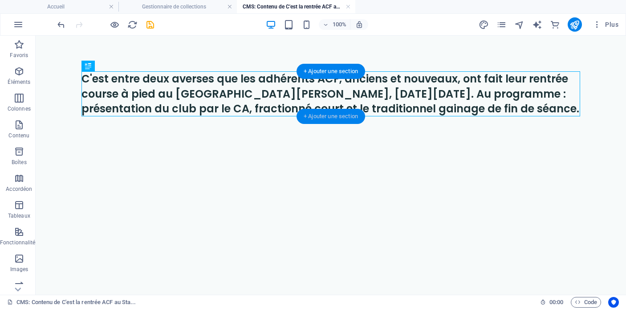
drag, startPoint x: 273, startPoint y: 73, endPoint x: 309, endPoint y: 110, distance: 52.3
click at [309, 110] on div "+ Ajouter une section" at bounding box center [331, 116] width 69 height 15
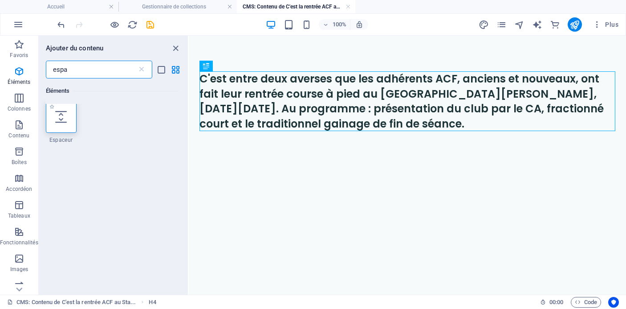
scroll to position [0, 0]
type input "espa"
click at [61, 122] on icon at bounding box center [61, 120] width 12 height 12
select select "px"
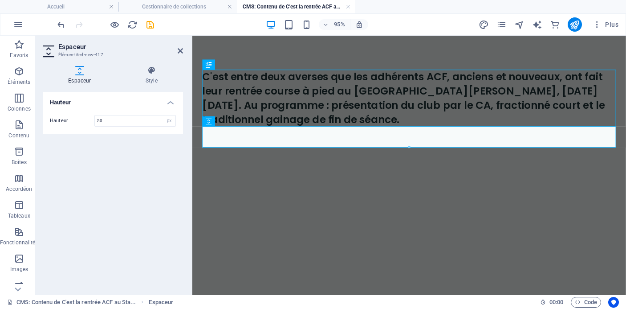
click at [416, 147] on div at bounding box center [409, 147] width 413 height 3
click at [430, 181] on div "C'est entre deux averses que les adhérents ACF, anciens et nouveaux, ont fait l…" at bounding box center [420, 112] width 456 height 153
drag, startPoint x: 426, startPoint y: 174, endPoint x: 606, endPoint y: 184, distance: 180.6
click at [426, 174] on div "C'est entre deux averses que les adhérents ACF, anciens et nouveaux, ont fait l…" at bounding box center [420, 112] width 456 height 153
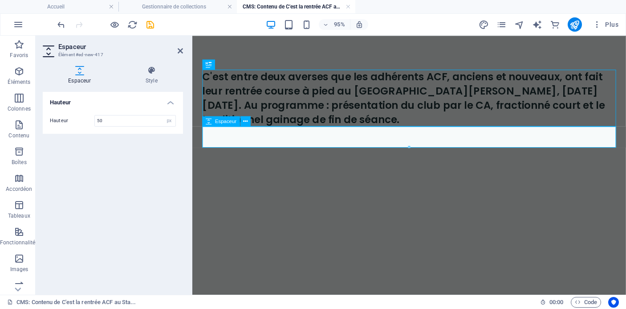
click at [425, 148] on div at bounding box center [420, 142] width 435 height 22
click at [180, 47] on icon at bounding box center [180, 50] width 5 height 7
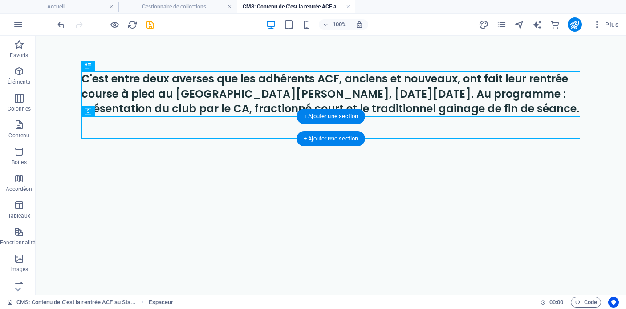
click at [335, 135] on div "+ Ajouter une section" at bounding box center [331, 138] width 69 height 15
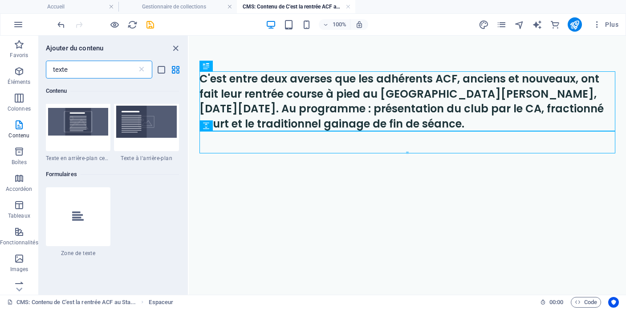
scroll to position [270, 0]
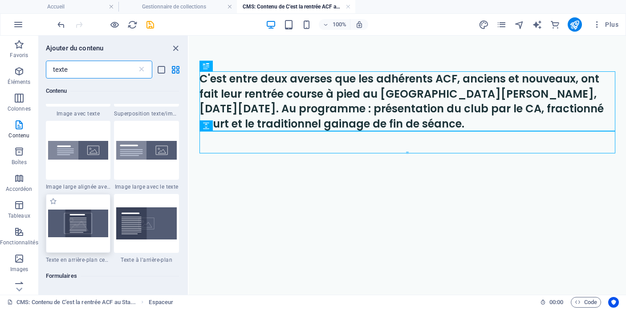
type input "texte"
click at [85, 226] on img at bounding box center [78, 223] width 61 height 28
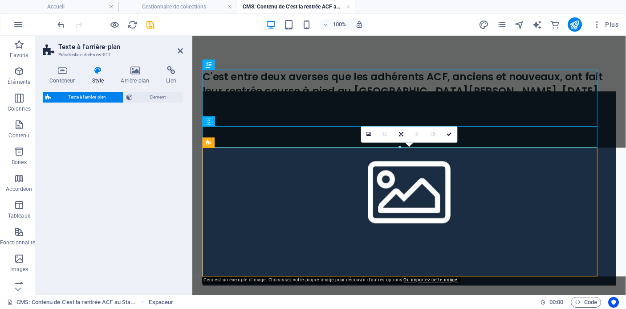
select select "%"
select select "rem"
select select "px"
select select "preset-fullscreen-text-on-background-v2-centered"
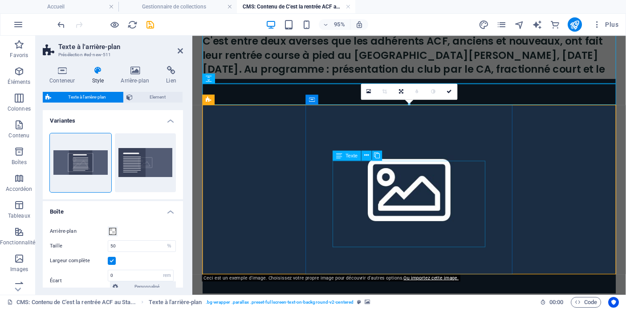
scroll to position [59, 0]
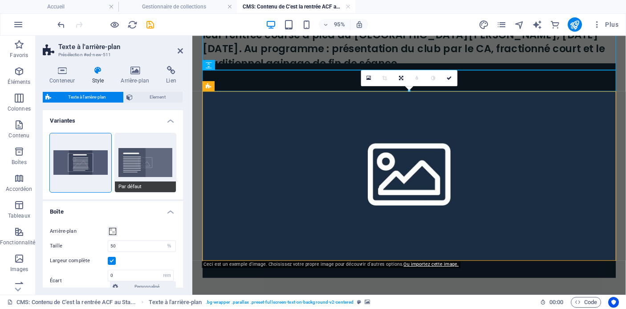
click at [138, 155] on button "Par défaut" at bounding box center [145, 162] width 61 height 59
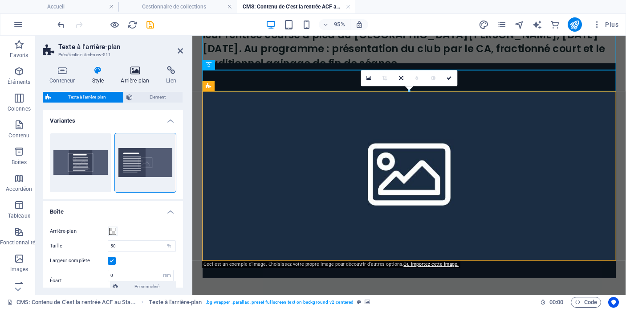
click at [137, 70] on icon at bounding box center [135, 70] width 42 height 9
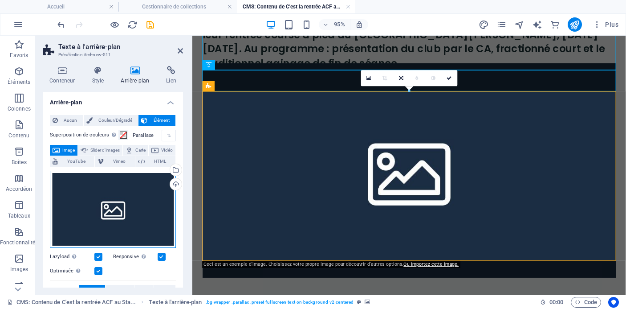
click at [117, 216] on div "Glissez les fichiers ici, cliquez pour choisir les fichiers ou sélectionnez les…" at bounding box center [113, 209] width 126 height 77
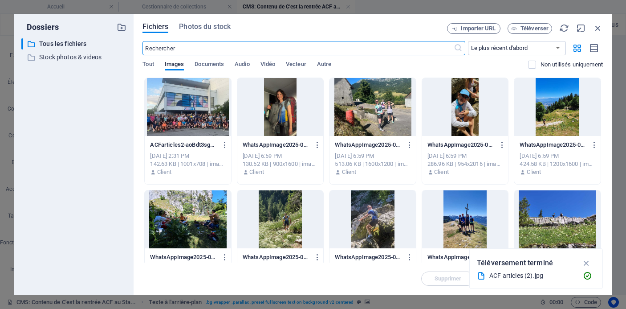
scroll to position [0, 0]
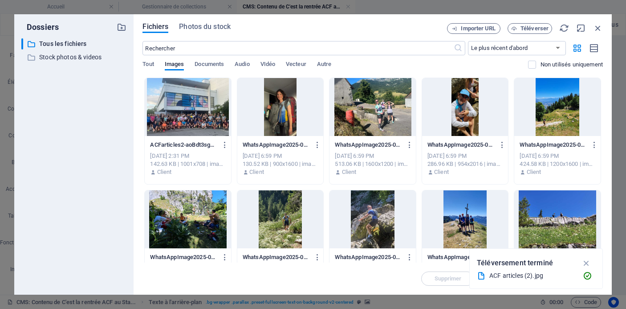
click at [203, 106] on div at bounding box center [188, 107] width 86 height 58
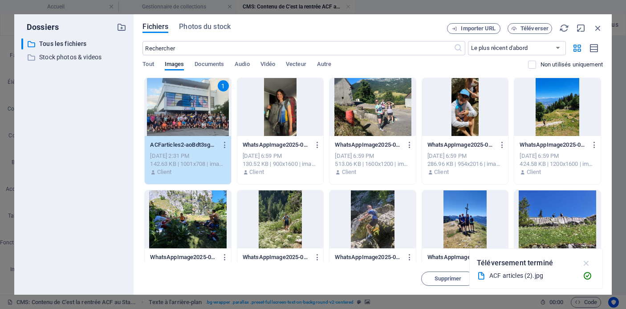
click at [588, 261] on icon "button" at bounding box center [587, 263] width 10 height 10
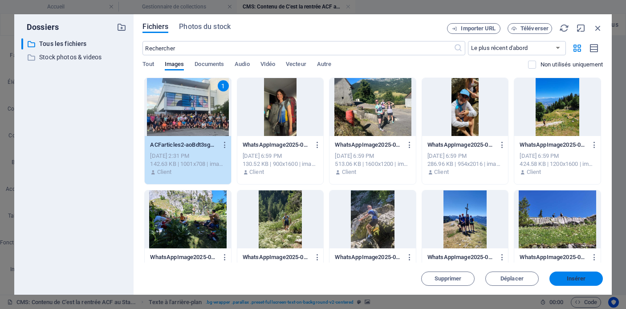
click at [580, 274] on button "Insérer" at bounding box center [575, 278] width 53 height 14
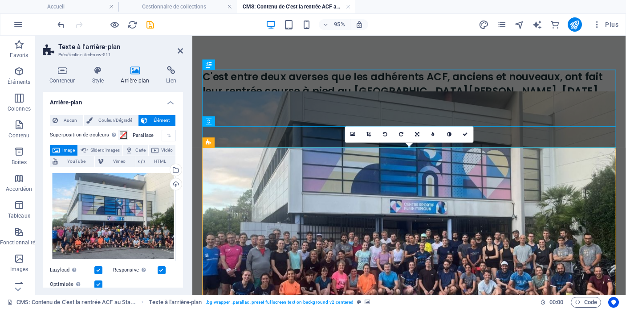
click at [424, 51] on div "C'est entre deux averses que les adhérents ACF, anciens et nouveaux, ont fait l…" at bounding box center [420, 291] width 456 height 511
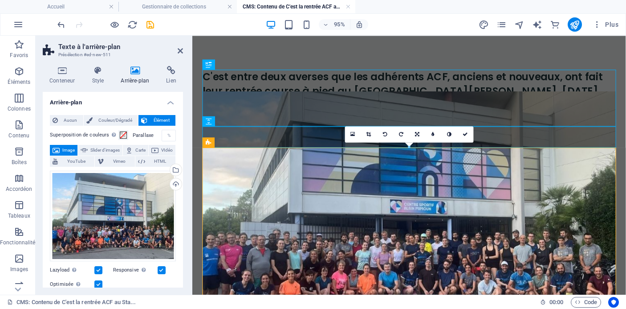
click at [424, 62] on div "C'est entre deux averses que les adhérents ACF, anciens et nouveaux, ont fait l…" at bounding box center [420, 291] width 456 height 511
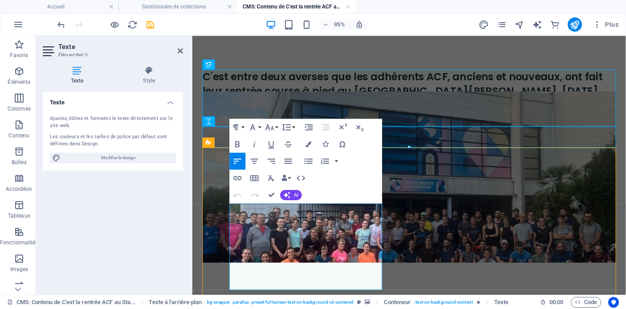
click at [446, 246] on figure at bounding box center [420, 184] width 435 height 180
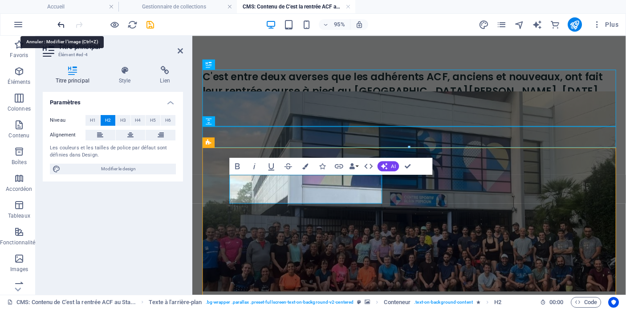
click at [57, 25] on icon "undo" at bounding box center [61, 25] width 10 height 10
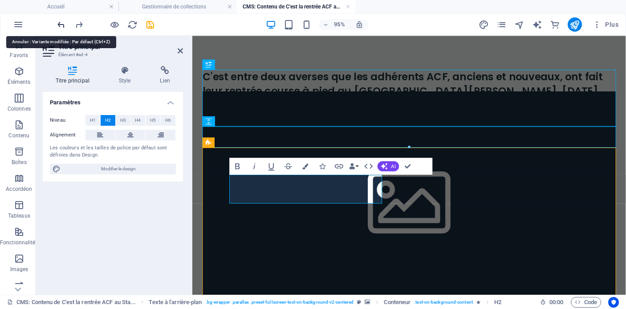
click at [57, 25] on icon "undo" at bounding box center [61, 25] width 10 height 10
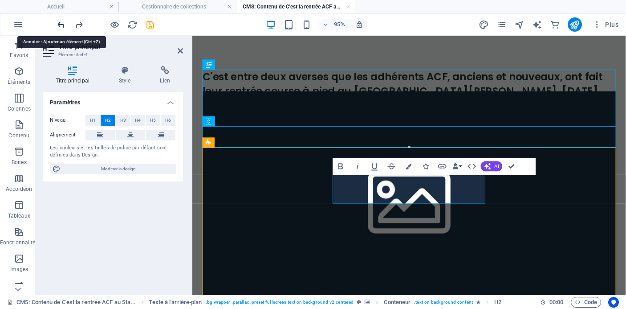
click at [57, 25] on icon "undo" at bounding box center [61, 25] width 10 height 10
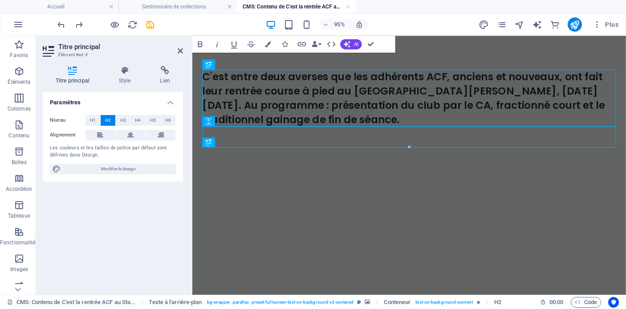
click at [468, 163] on div "C'est entre deux averses que les adhérents ACF, anciens et nouveaux, ont fait l…" at bounding box center [420, 112] width 456 height 153
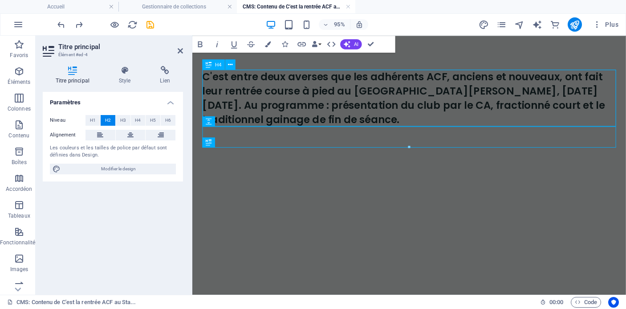
click at [424, 116] on div "C'est entre deux averses que les adhérents ACF, anciens et nouveaux, ont fait l…" at bounding box center [420, 101] width 435 height 60
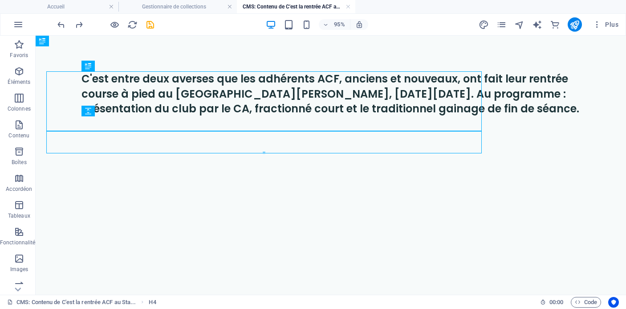
click at [415, 162] on div "C'est entre deux averses que les adhérents ACF, anciens et nouveaux, ont fait l…" at bounding box center [331, 105] width 520 height 138
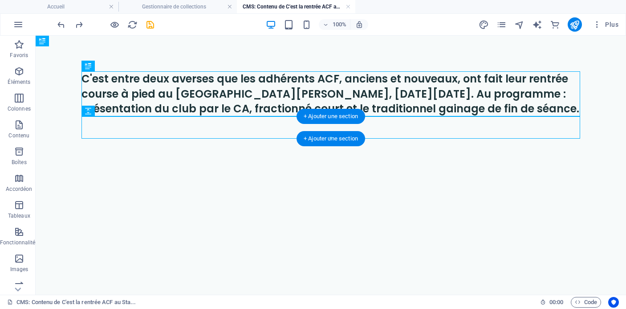
click at [350, 134] on div "+ Ajouter une section" at bounding box center [331, 138] width 69 height 15
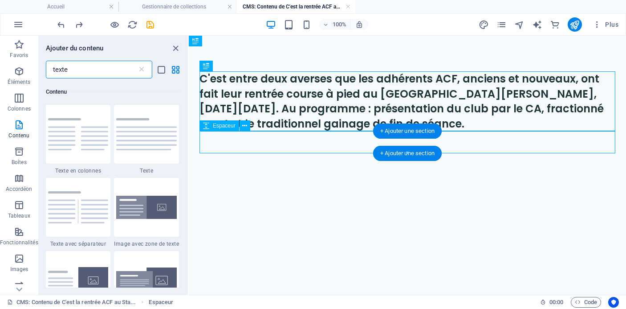
scroll to position [68, 0]
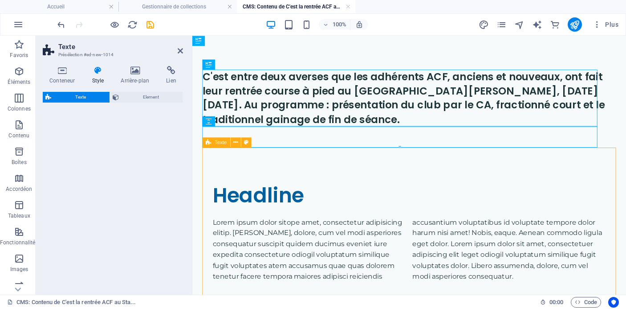
select select "rem"
select select "preset-text-v2-columns"
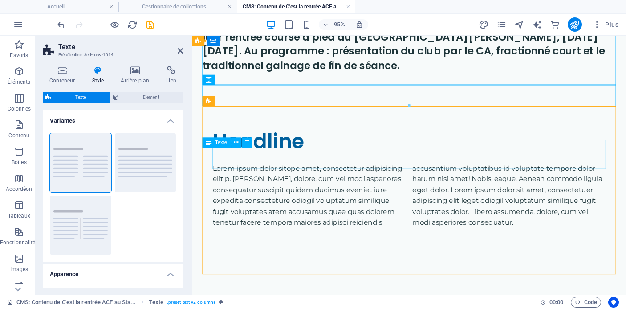
scroll to position [57, 0]
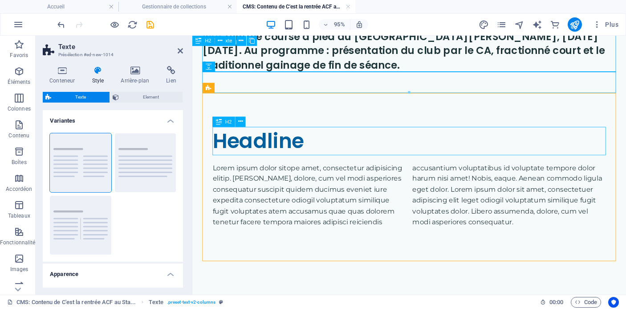
click at [287, 148] on div "Headline" at bounding box center [421, 146] width 414 height 30
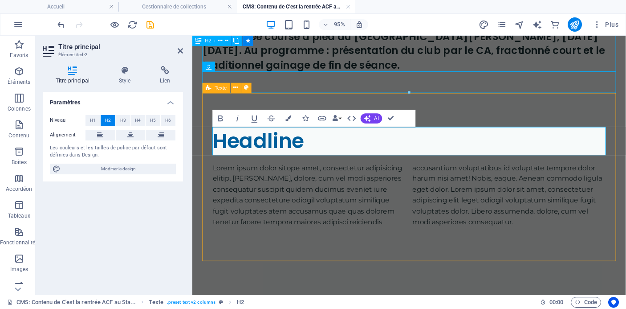
click at [301, 243] on div "Headline Lorem ipsum dolor sitope amet, consectetur adipisicing elitip. [PERSON…" at bounding box center [420, 184] width 435 height 177
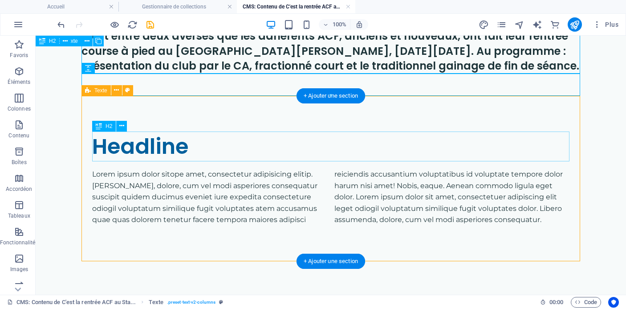
click at [182, 144] on div "Headline" at bounding box center [330, 146] width 477 height 30
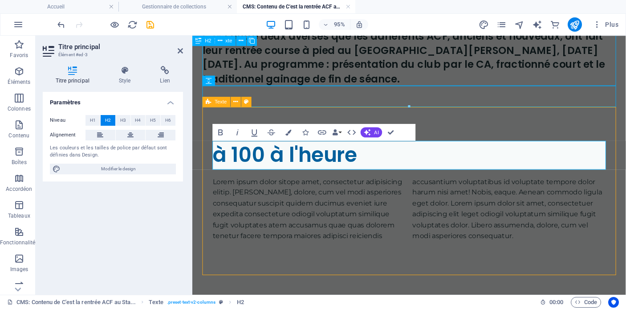
click at [430, 219] on div "Lorem ipsum dolor sitope amet, consectetur adipisicing elitip. [PERSON_NAME], d…" at bounding box center [421, 217] width 414 height 69
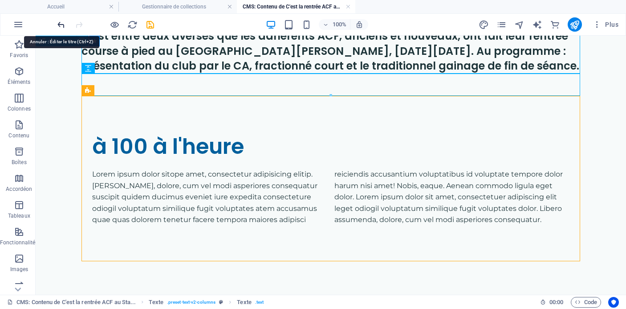
click at [57, 24] on icon "undo" at bounding box center [61, 25] width 10 height 10
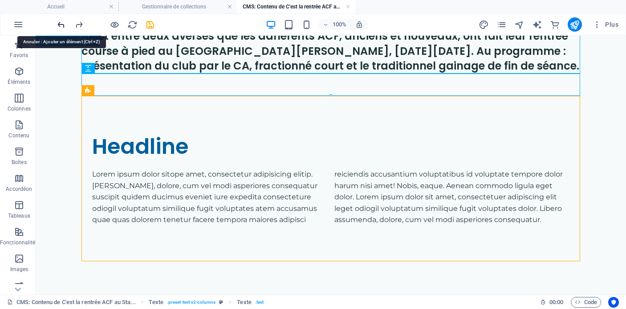
click at [57, 24] on icon "undo" at bounding box center [61, 25] width 10 height 10
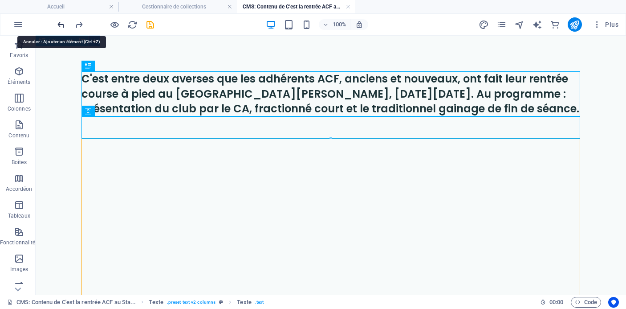
scroll to position [0, 0]
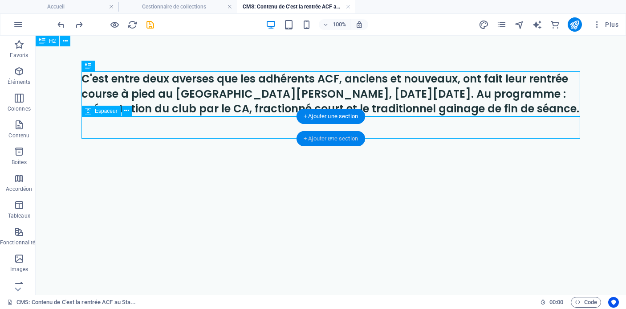
click at [332, 131] on div "+ Ajouter une section" at bounding box center [331, 138] width 69 height 15
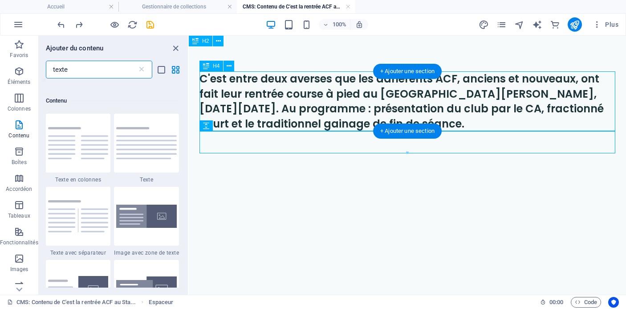
scroll to position [68, 0]
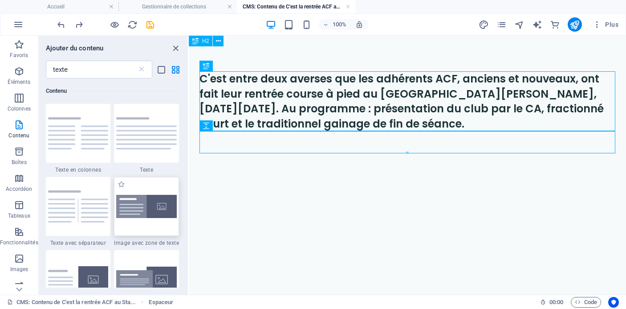
click at [147, 210] on img at bounding box center [146, 206] width 61 height 23
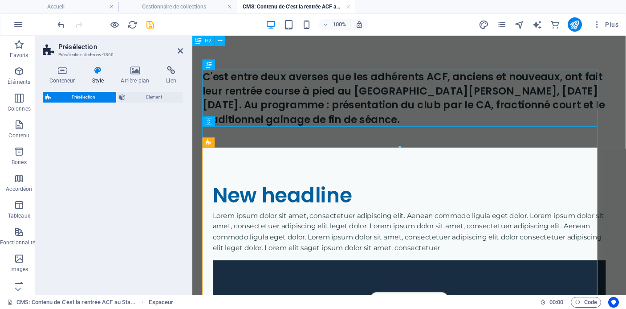
select select "rem"
select select "px"
select select "preset-text-with-image-v4-boxed"
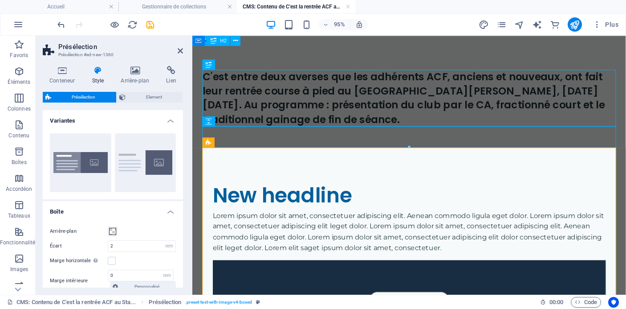
click at [312, 201] on div "New headline" at bounding box center [421, 204] width 414 height 30
click at [324, 207] on div "New headline" at bounding box center [421, 204] width 414 height 30
click at [347, 217] on div "New headline" at bounding box center [421, 204] width 414 height 30
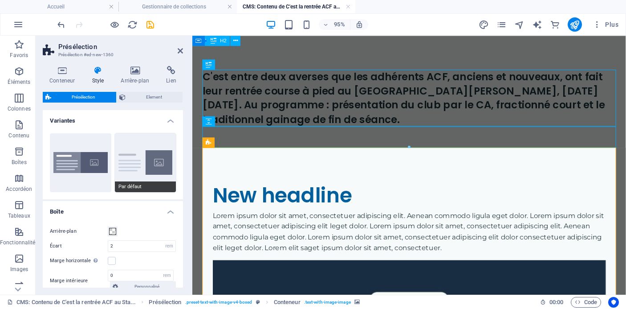
click at [142, 167] on button "Par défaut" at bounding box center [145, 162] width 61 height 59
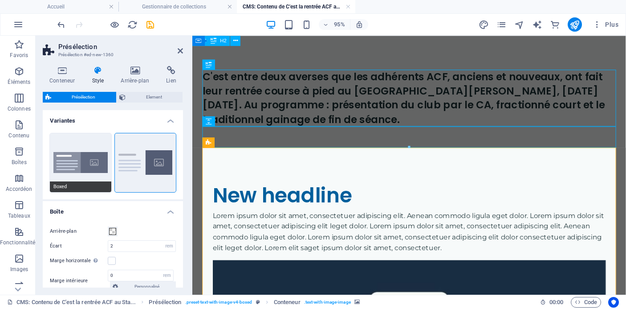
click at [53, 163] on button "Boxed" at bounding box center [80, 162] width 61 height 59
type input "0"
type input "2.5"
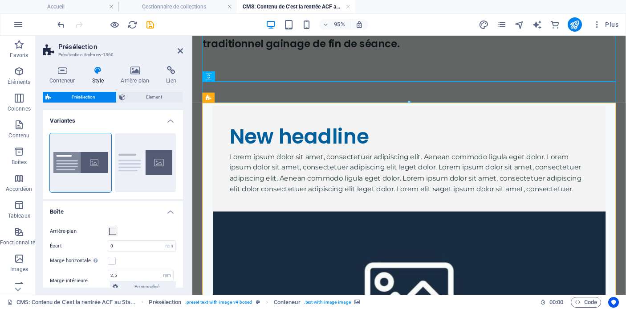
scroll to position [82, 0]
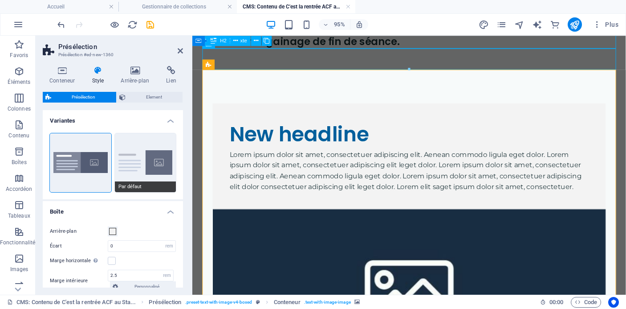
click at [147, 150] on button "Par défaut" at bounding box center [145, 162] width 61 height 59
type input "2"
type input "0"
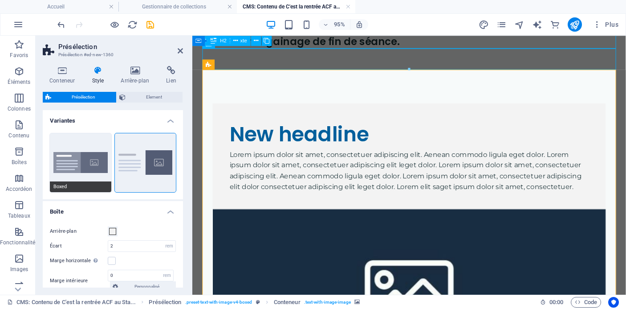
click at [76, 155] on button "Boxed" at bounding box center [80, 162] width 61 height 59
type input "0"
type input "2.5"
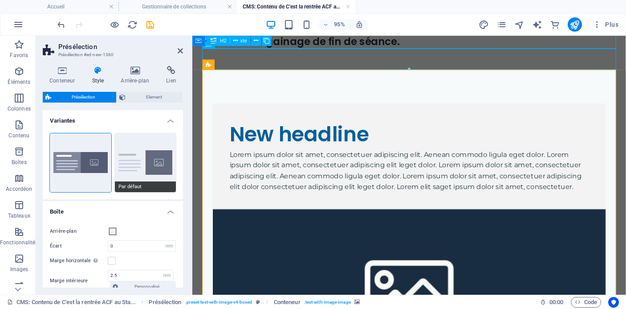
click at [143, 155] on button "Par défaut" at bounding box center [145, 162] width 61 height 59
type input "2"
type input "0"
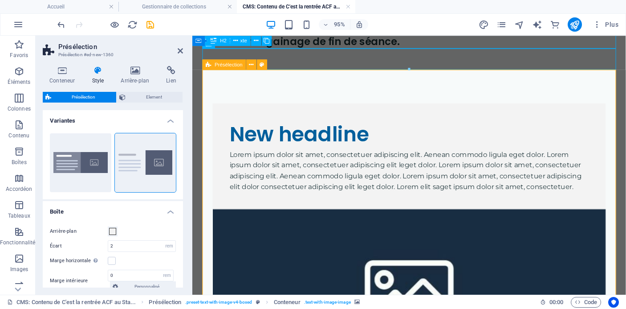
click at [399, 200] on div "Lorem ipsum dolor sit amet, consectetuer adipiscing elit. Aenean commodo ligula…" at bounding box center [421, 177] width 378 height 45
click at [437, 299] on div "New headline Lorem ipsum dolor sit amet, consectetuer adipiscing elit. Aenean c…" at bounding box center [420, 278] width 435 height 414
click at [431, 294] on div "CMS: Contenu de C'est la rentrée ACF au Sta... Présélection . preset-text-with-…" at bounding box center [313, 301] width 626 height 14
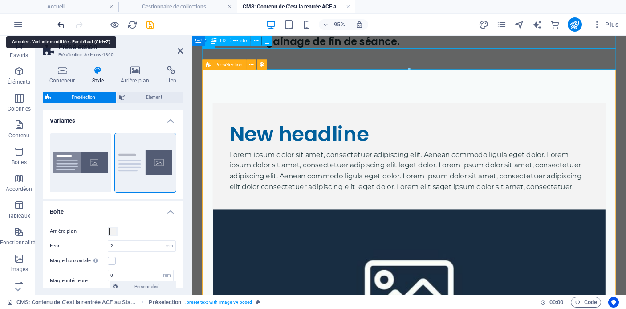
click at [62, 24] on icon "undo" at bounding box center [61, 25] width 10 height 10
type input "0"
type input "2.5"
click at [62, 24] on icon "undo" at bounding box center [61, 25] width 10 height 10
type input "2"
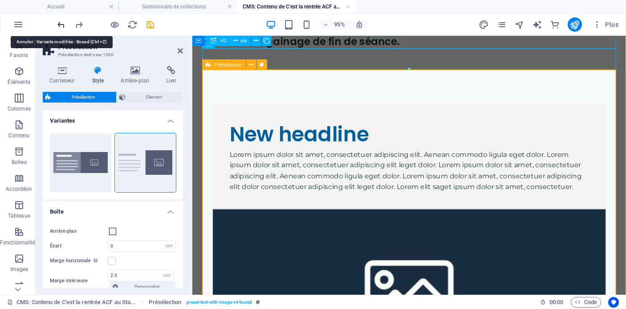
type input "0"
click at [62, 24] on icon "undo" at bounding box center [61, 25] width 10 height 10
type input "0"
type input "2.5"
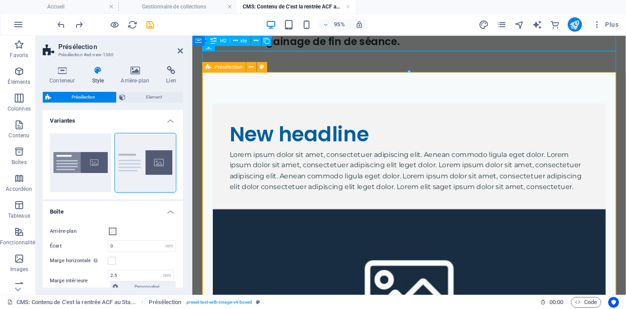
scroll to position [0, 0]
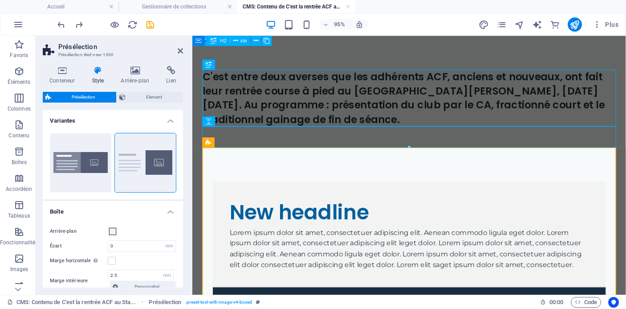
click at [464, 146] on div at bounding box center [409, 147] width 413 height 3
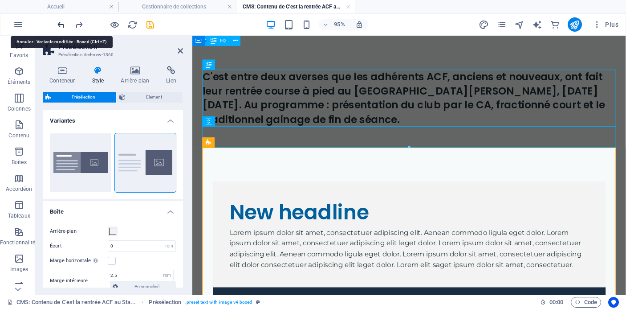
click at [61, 23] on icon "undo" at bounding box center [61, 25] width 10 height 10
type input "2"
type input "0"
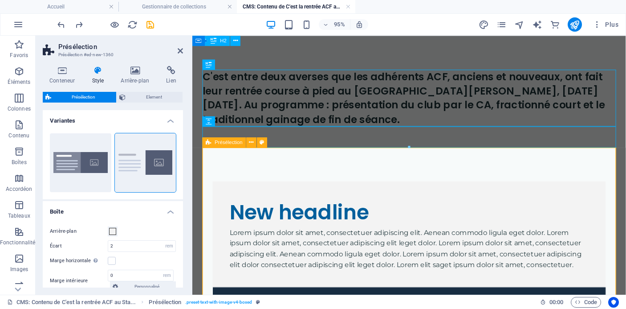
click at [178, 50] on icon at bounding box center [180, 50] width 5 height 7
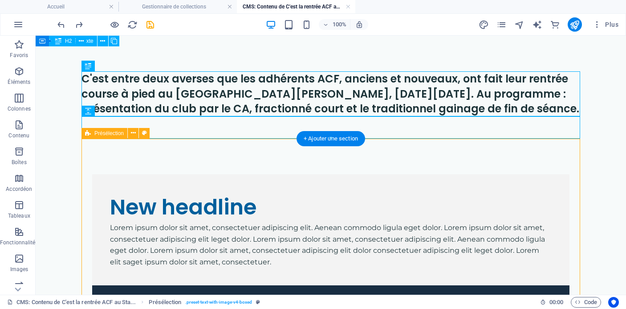
click at [296, 202] on div "New headline" at bounding box center [331, 207] width 442 height 30
click at [296, 201] on div "New headline" at bounding box center [331, 207] width 442 height 30
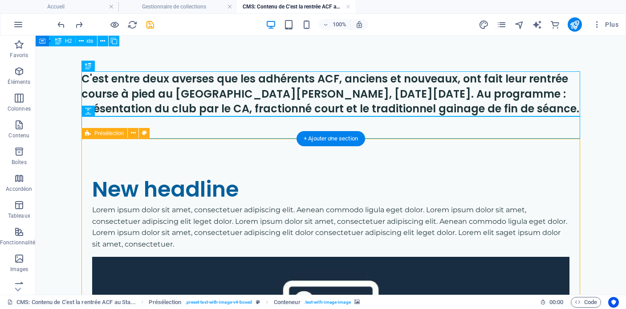
click at [311, 168] on div "New headline Lorem ipsum dolor sit amet, consectetuer adipiscing elit. Aenean c…" at bounding box center [330, 301] width 499 height 327
click at [214, 163] on div "New headline Lorem ipsum dolor sit amet, consectetuer adipiscing elit. Aenean c…" at bounding box center [330, 301] width 499 height 327
select select "rem"
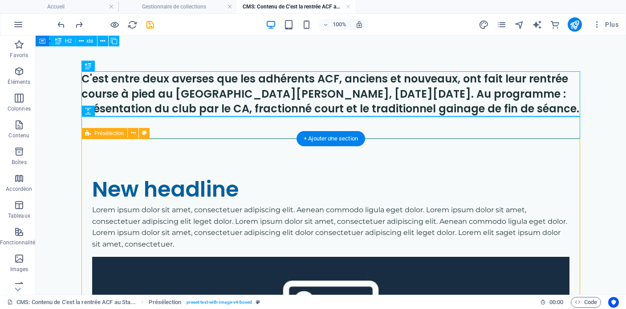
select select "px"
select select "preset-text-with-image-v4-boxed"
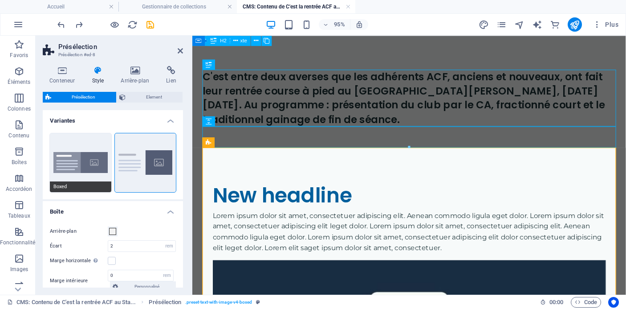
click at [97, 155] on button "Boxed" at bounding box center [80, 162] width 61 height 59
type input "0"
type input "2.5"
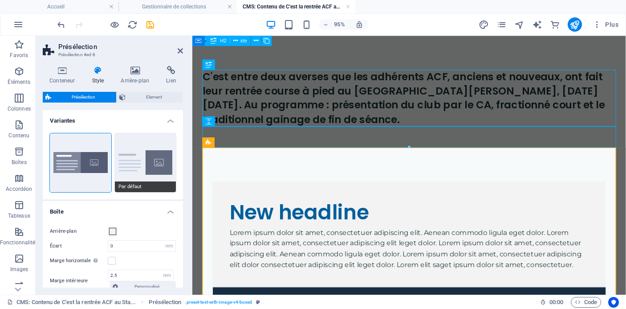
click at [158, 156] on button "Par défaut" at bounding box center [145, 162] width 61 height 59
type input "2"
type input "0"
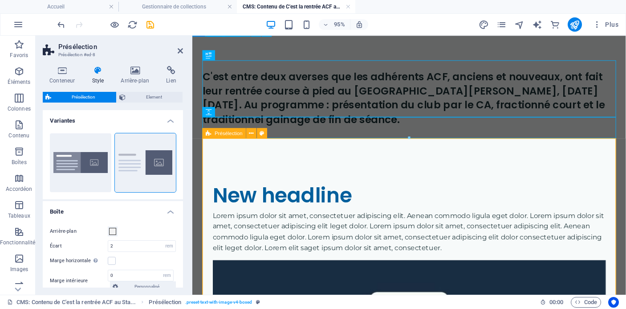
scroll to position [61, 0]
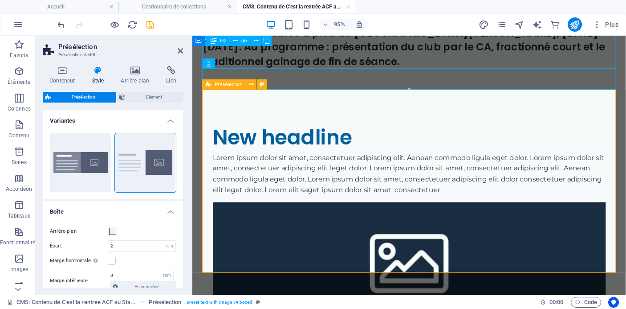
click at [331, 138] on div "New headline" at bounding box center [421, 143] width 414 height 30
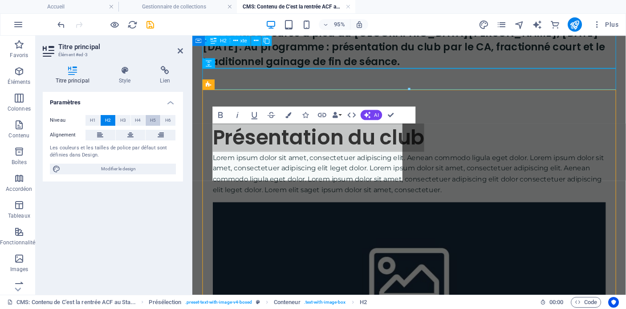
click at [150, 120] on span "H5" at bounding box center [153, 120] width 6 height 11
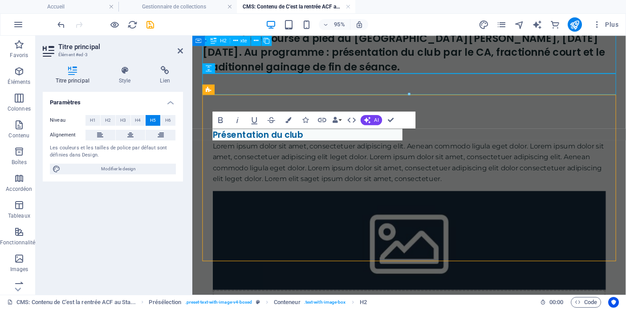
click at [407, 191] on div "Lorem ipsum dolor sit amet, consectetuer adipiscing elit. Aenean commodo ligula…" at bounding box center [421, 168] width 414 height 45
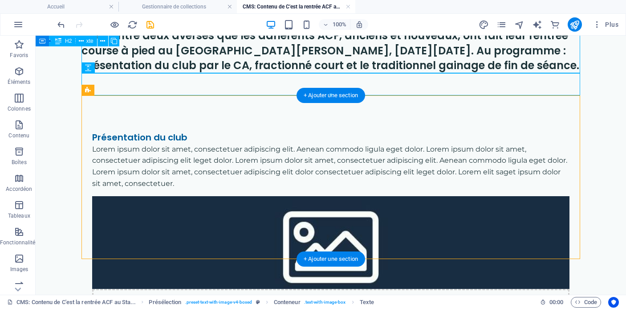
click at [493, 207] on figure at bounding box center [330, 242] width 477 height 93
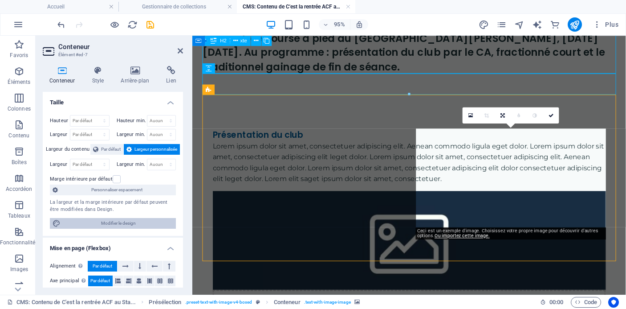
scroll to position [8, 0]
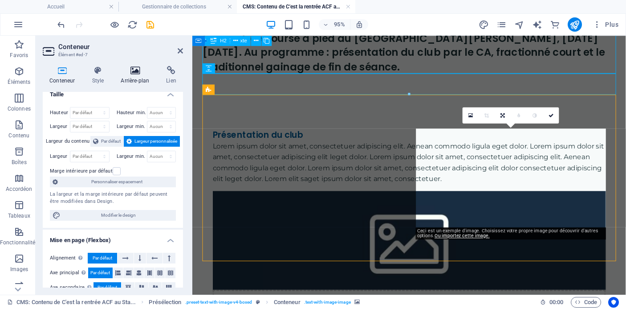
click at [137, 75] on h4 "Arrière-plan" at bounding box center [136, 75] width 45 height 19
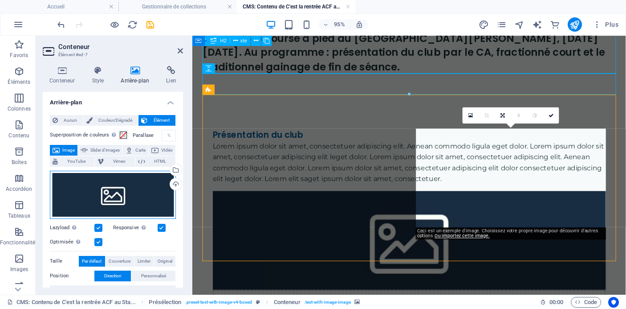
click at [121, 206] on div "Glissez les fichiers ici, cliquez pour choisir les fichiers ou sélectionnez les…" at bounding box center [113, 195] width 126 height 48
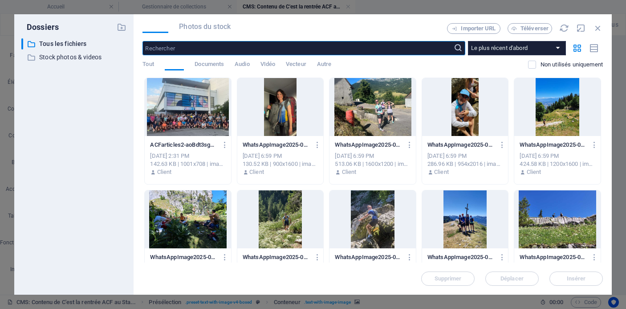
scroll to position [0, 0]
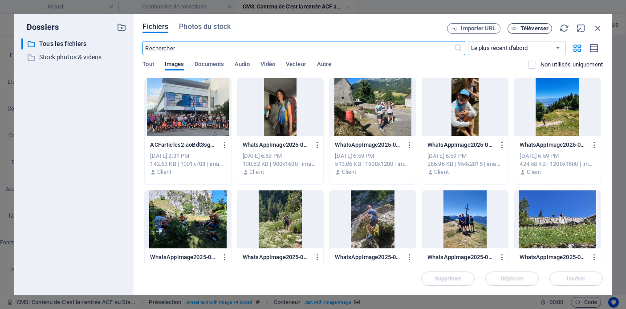
click at [528, 29] on span "Téléverser" at bounding box center [535, 28] width 28 height 5
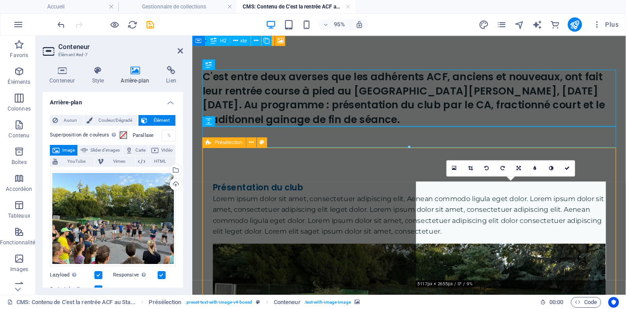
drag, startPoint x: 526, startPoint y: 268, endPoint x: 526, endPoint y: 246, distance: 21.4
click at [517, 279] on figure at bounding box center [421, 306] width 414 height 104
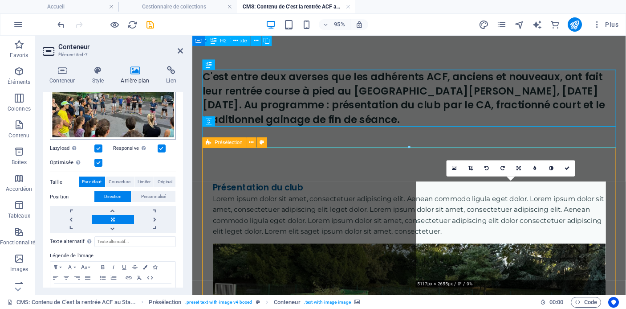
scroll to position [134, 0]
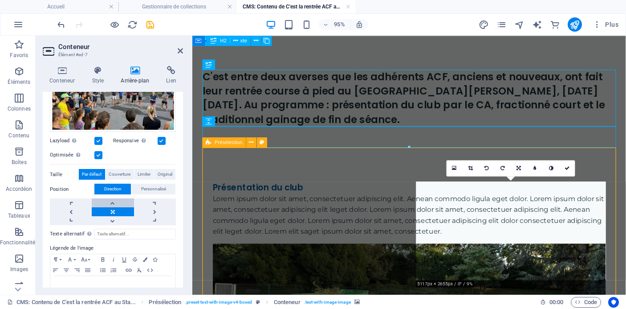
click at [112, 202] on link at bounding box center [113, 202] width 42 height 9
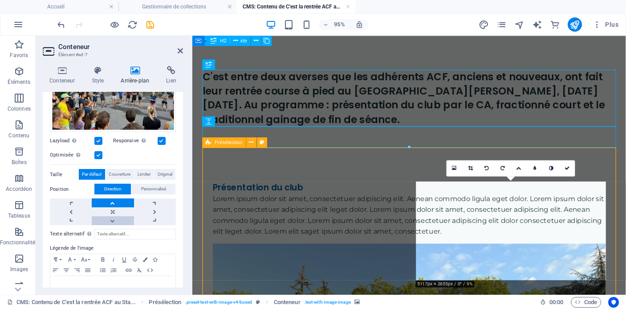
click at [112, 220] on link at bounding box center [113, 220] width 42 height 9
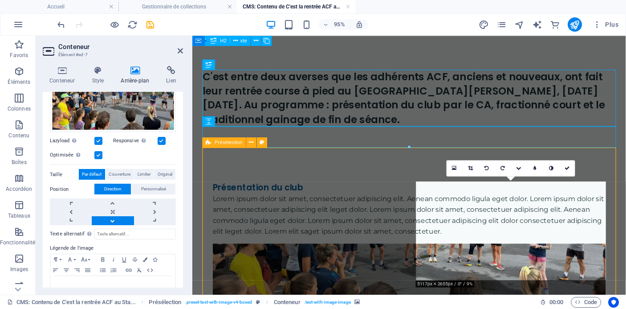
click at [112, 220] on link at bounding box center [113, 220] width 42 height 9
click at [112, 219] on link at bounding box center [113, 220] width 42 height 9
click at [400, 247] on div "Lorem ipsum dolor sit amet, consectetuer adipiscing elit. Aenean commodo ligula…" at bounding box center [421, 223] width 414 height 45
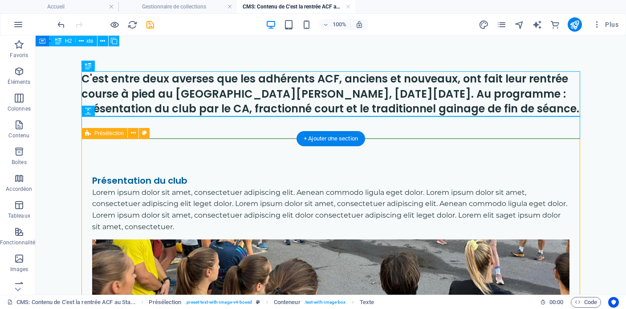
click at [487, 251] on figure at bounding box center [330, 285] width 477 height 93
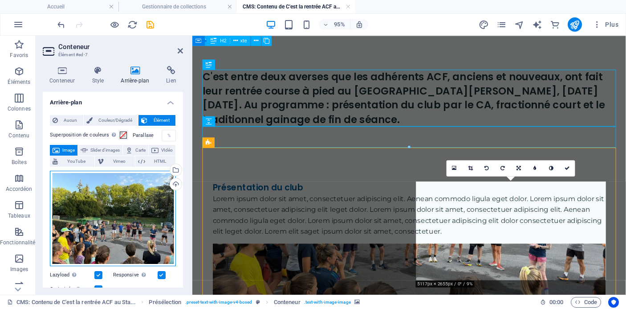
click at [151, 234] on div "Glissez les fichiers ici, cliquez pour choisir les fichiers ou sélectionnez les…" at bounding box center [113, 219] width 126 height 96
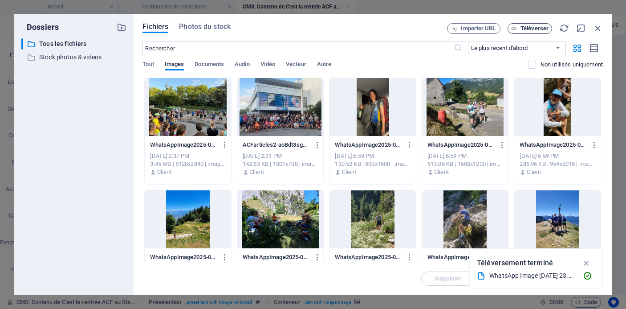
click at [538, 29] on span "Téléverser" at bounding box center [535, 28] width 28 height 5
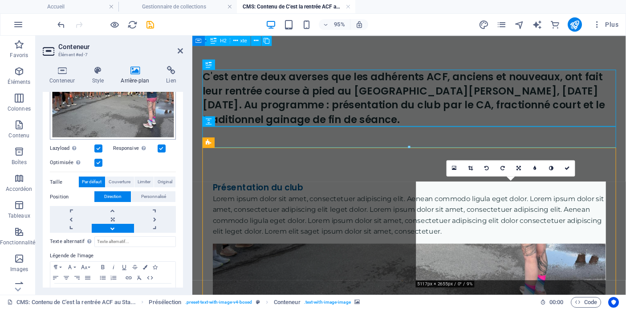
scroll to position [126, 0]
click at [114, 226] on link at bounding box center [113, 228] width 42 height 9
click at [114, 207] on link at bounding box center [113, 210] width 42 height 9
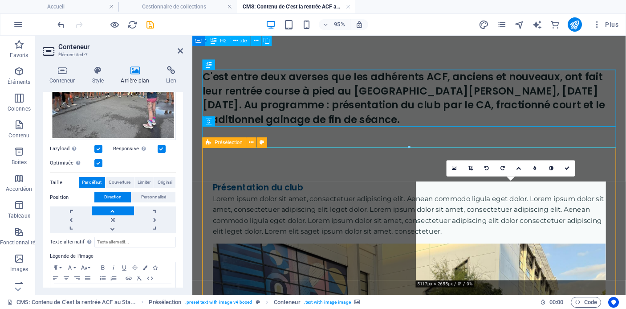
click at [305, 197] on div "Présentation du club" at bounding box center [421, 195] width 414 height 12
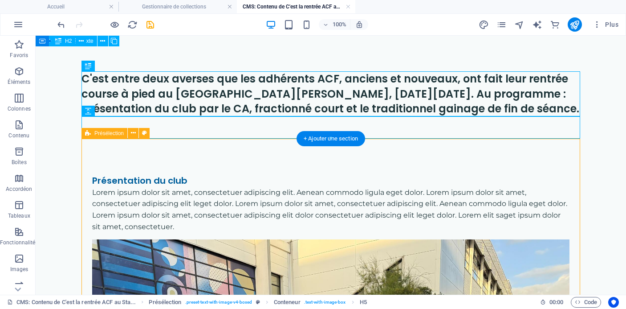
click at [287, 227] on div "Lorem ipsum dolor sit amet, consectetuer adipiscing elit. Aenean commodo ligula…" at bounding box center [330, 209] width 477 height 45
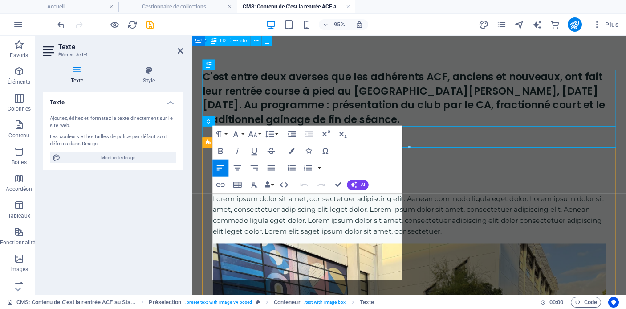
click at [329, 247] on p "Lorem ipsum dolor sit amet, consectetuer adipiscing elit. Aenean commodo ligula…" at bounding box center [421, 223] width 414 height 45
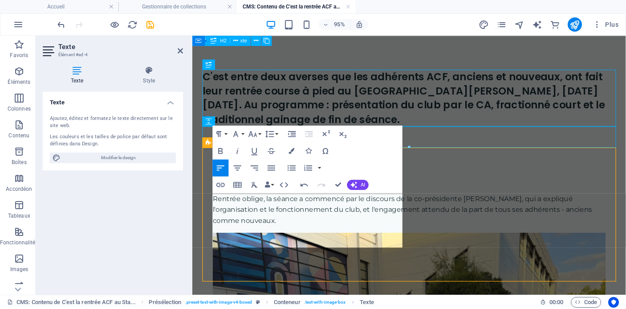
click at [461, 289] on div "Présentation du club ​Rentrée oblige, la séance a commencé par le discours de l…" at bounding box center [420, 282] width 435 height 258
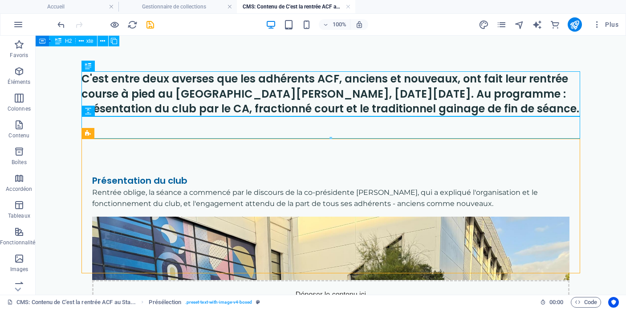
scroll to position [14, 0]
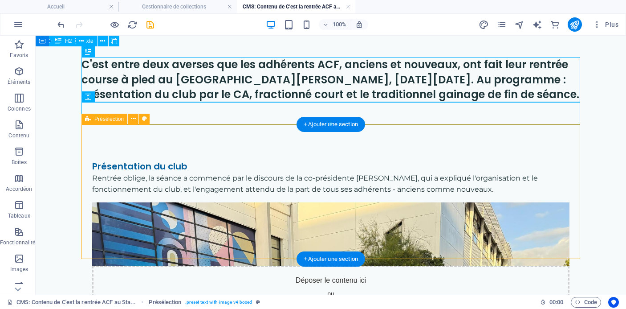
click at [267, 195] on div "Rentrée oblige, la séance a commencé par le discours de la co-présidente [PERSO…" at bounding box center [330, 183] width 477 height 23
click at [262, 195] on div "Rentrée oblige, la séance a commencé par le discours de la co-présidente [PERSO…" at bounding box center [330, 183] width 477 height 23
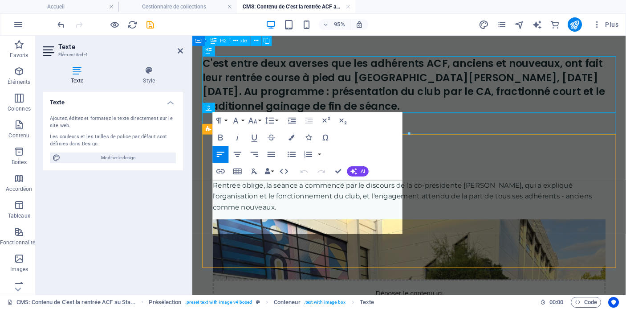
click at [361, 221] on p "Rentrée oblige, la séance a commencé par le discours de la co-présidente [PERSO…" at bounding box center [421, 204] width 414 height 34
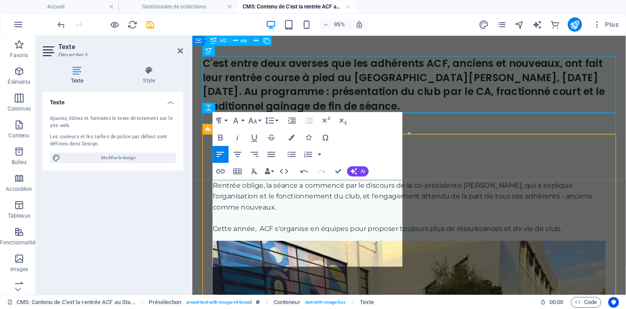
click at [389, 244] on p "Cette année, ACF s'organise en équipes pour proposer toujours plus de réjouissa…" at bounding box center [421, 239] width 414 height 12
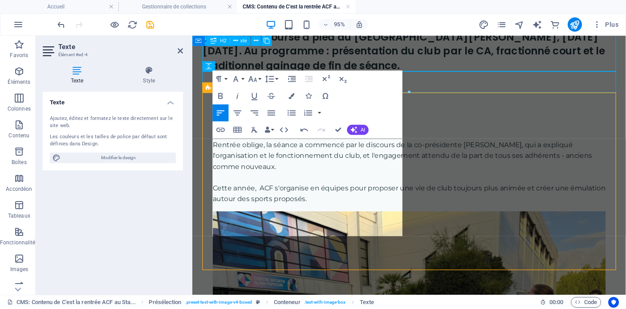
scroll to position [58, 0]
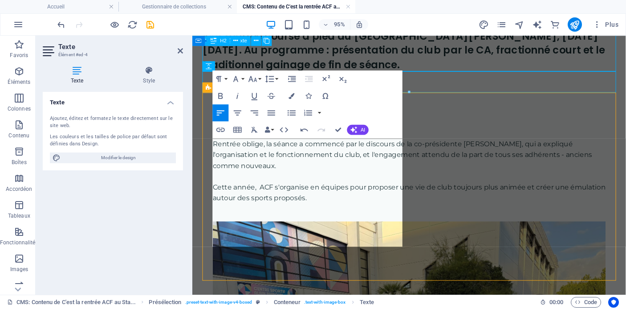
click at [349, 178] on p "Rentrée oblige, la séance a commencé par le discours de la co-présidente [PERSO…" at bounding box center [421, 160] width 414 height 34
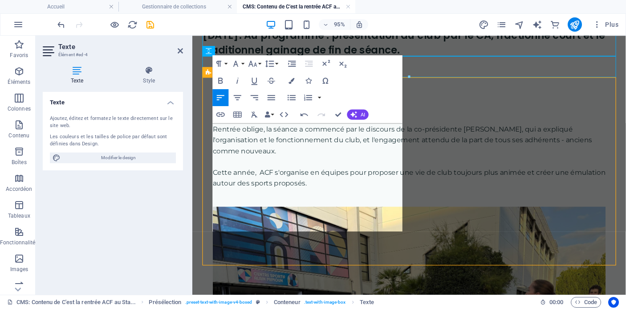
scroll to position [74, 0]
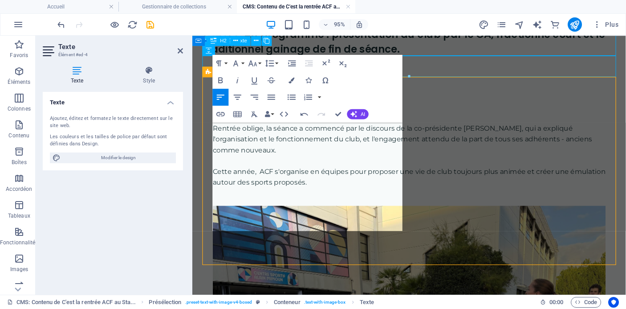
click at [345, 199] on p "Cette année, ACF s'organise en équipes pour proposer une vie de club toujours p…" at bounding box center [421, 190] width 414 height 34
click at [346, 207] on p "Cette année, ACF s'organise en équipes pour proposer une vie de club toujours p…" at bounding box center [421, 190] width 414 height 34
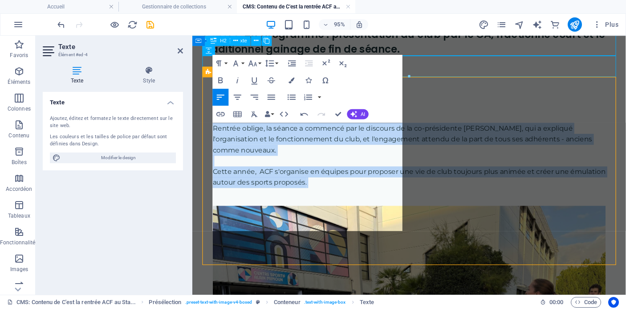
click at [389, 207] on p "Cette année, ACF s'organise en équipes pour proposer une vie de club toujours p…" at bounding box center [421, 190] width 414 height 34
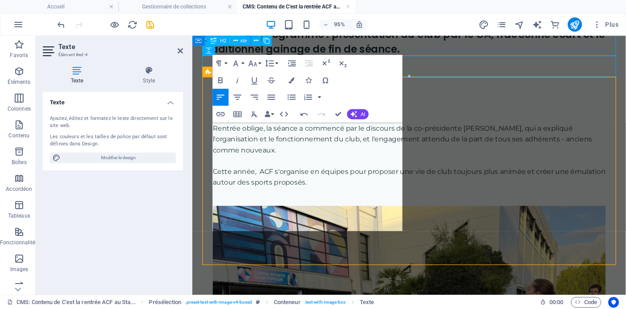
scroll to position [79, 0]
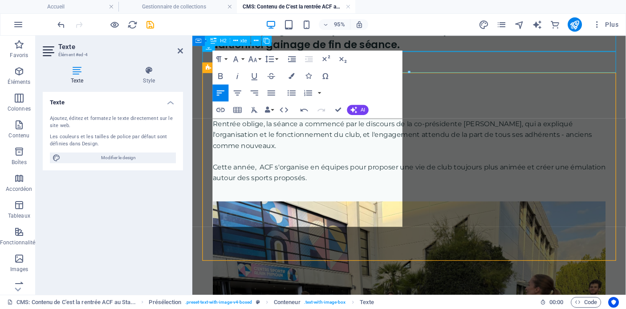
click at [367, 281] on div "C'est entre deux averses que les adhérents ACF, anciens et nouveaux, ont fait l…" at bounding box center [420, 214] width 456 height 514
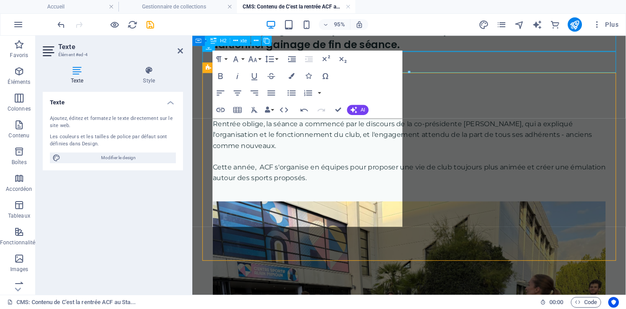
click at [402, 281] on div "C'est entre deux averses que les adhérents ACF, anciens et nouveaux, ont fait l…" at bounding box center [420, 214] width 456 height 514
click at [393, 283] on div "C'est entre deux averses que les adhérents ACF, anciens et nouveaux, ont fait l…" at bounding box center [420, 214] width 456 height 514
click at [353, 252] on div "Présentation du club Rentrée oblige, la séance a commencé par le discours de la…" at bounding box center [420, 254] width 435 height 360
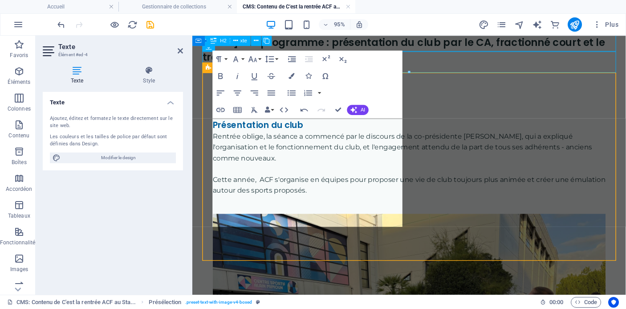
click at [504, 245] on div "Présentation du club Rentrée oblige, la séance a commencé par le discours de la…" at bounding box center [420, 261] width 435 height 349
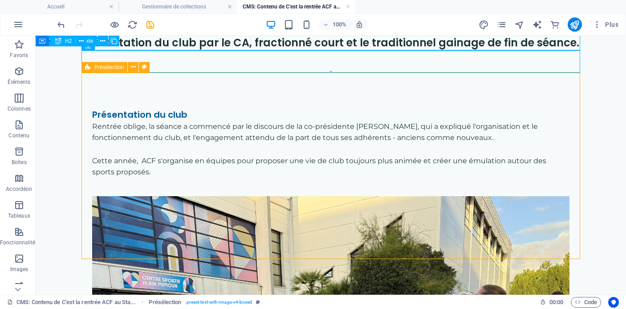
click at [347, 245] on div "Présentation du club Rentrée oblige, la séance a commencé par le discours de la…" at bounding box center [330, 242] width 499 height 338
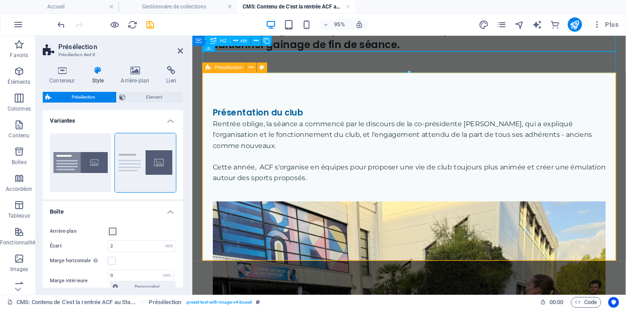
click at [354, 265] on div "Présentation du club Rentrée oblige, la séance a commencé par le discours de la…" at bounding box center [420, 254] width 435 height 360
click at [358, 281] on div "C'est entre deux averses que les adhérents ACF, anciens et nouveaux, ont fait l…" at bounding box center [420, 214] width 456 height 514
click at [361, 293] on div "C'est entre deux averses que les adhérents ACF, anciens et nouveaux, ont fait l…" at bounding box center [420, 214] width 456 height 514
click at [358, 303] on div "C'est entre deux averses que les adhérents ACF, anciens et nouveaux, ont fait l…" at bounding box center [420, 214] width 456 height 514
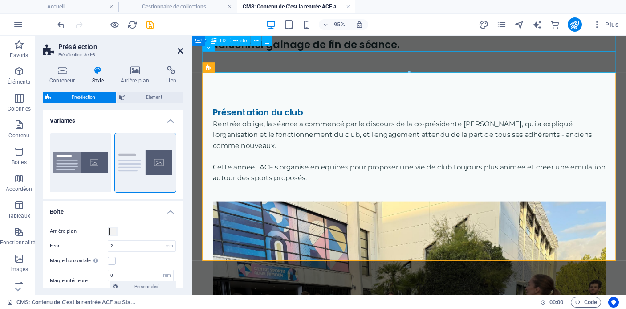
click at [179, 49] on icon at bounding box center [180, 50] width 5 height 7
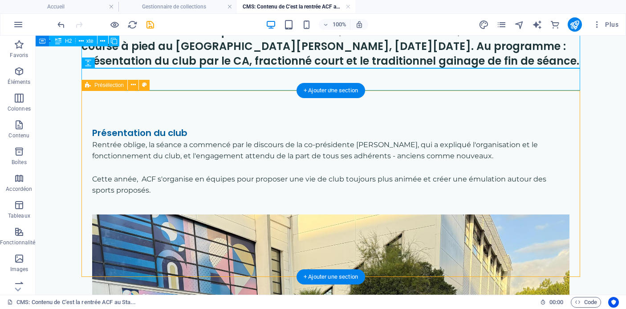
scroll to position [48, 0]
click at [330, 92] on div "+ Ajouter une section" at bounding box center [331, 90] width 69 height 15
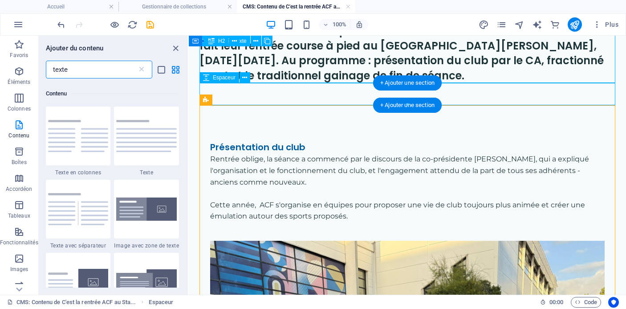
scroll to position [68, 0]
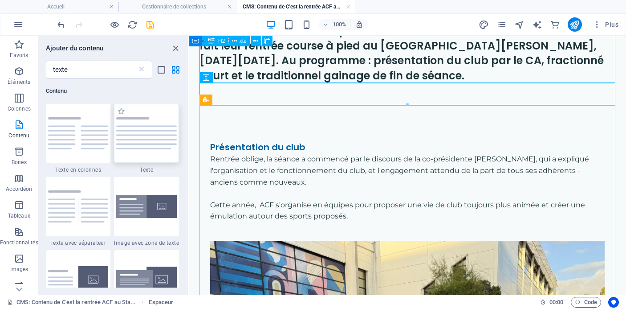
click at [155, 135] on img at bounding box center [146, 133] width 61 height 32
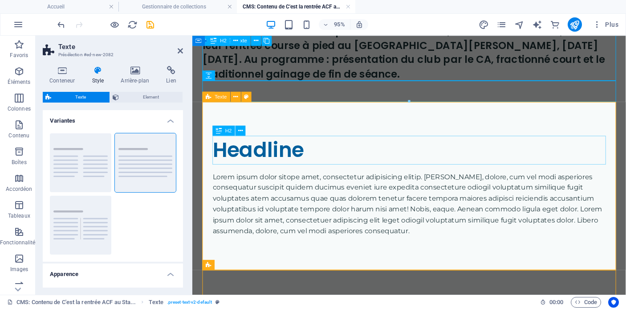
click at [269, 157] on div "Headline" at bounding box center [421, 156] width 414 height 30
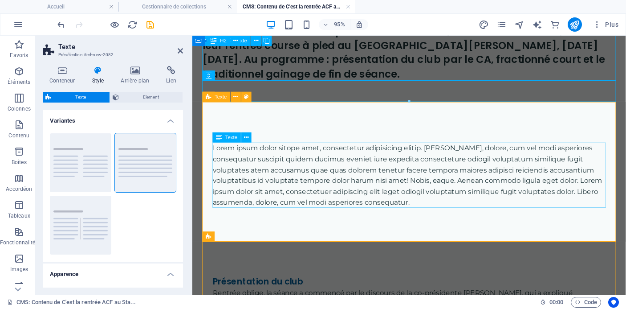
click at [286, 178] on div "Lorem ipsum dolor sitope amet, consectetur adipisicing elitip. [PERSON_NAME], d…" at bounding box center [421, 182] width 414 height 69
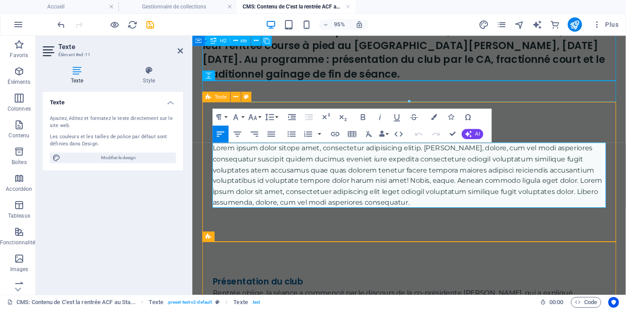
click at [286, 178] on p "Lorem ipsum dolor sitope amet, consectetur adipisicing elitip. [PERSON_NAME], d…" at bounding box center [421, 182] width 414 height 69
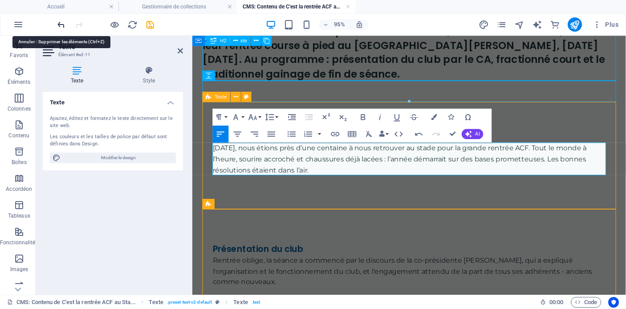
click at [57, 24] on icon "undo" at bounding box center [61, 25] width 10 height 10
click at [59, 24] on icon "undo" at bounding box center [61, 25] width 10 height 10
click at [336, 273] on div "Rentrée oblige, la séance a commencé par le discours de la co-présidente [PERSO…" at bounding box center [421, 306] width 414 height 80
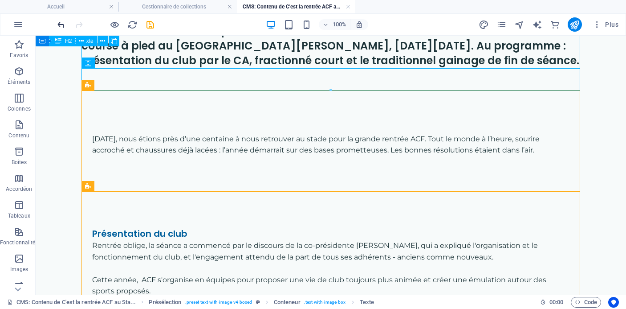
click at [59, 26] on icon "undo" at bounding box center [61, 25] width 10 height 10
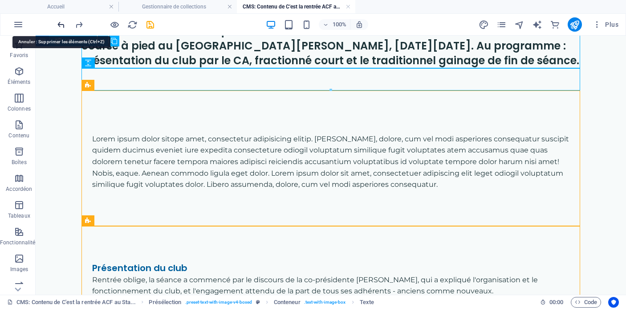
click at [59, 25] on icon "undo" at bounding box center [61, 25] width 10 height 10
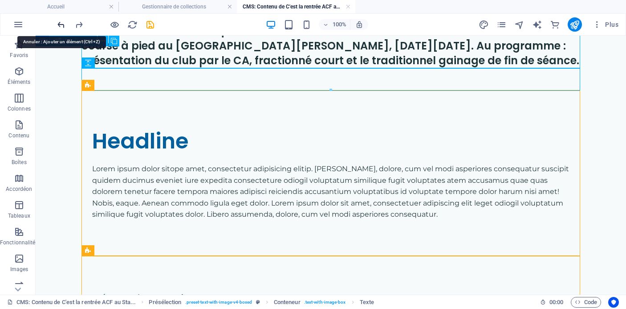
click at [59, 25] on icon "undo" at bounding box center [61, 25] width 10 height 10
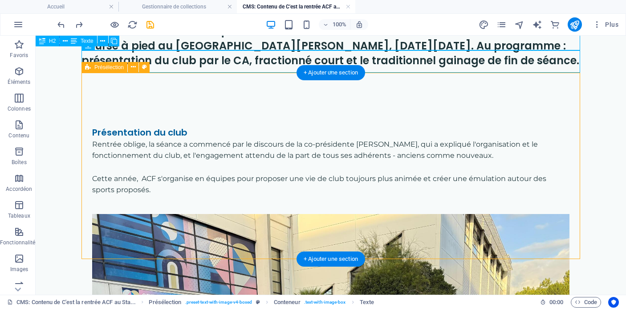
scroll to position [66, 0]
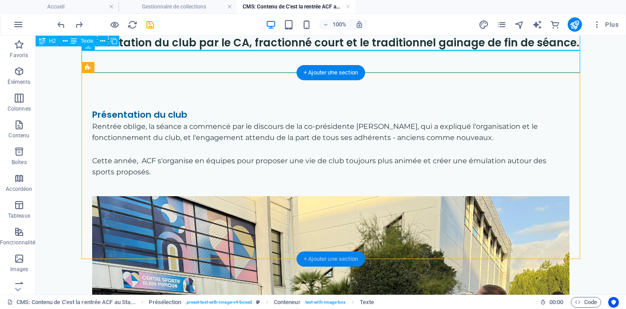
click at [341, 259] on div "+ Ajouter une section" at bounding box center [331, 258] width 69 height 15
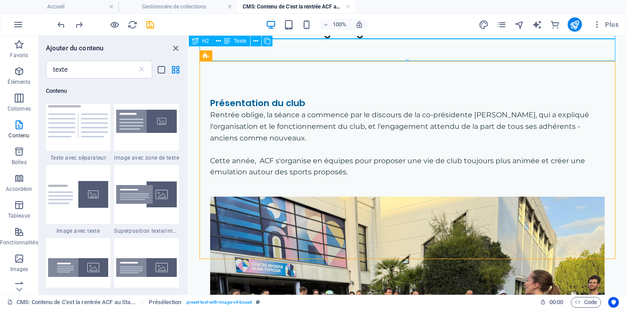
scroll to position [161, 0]
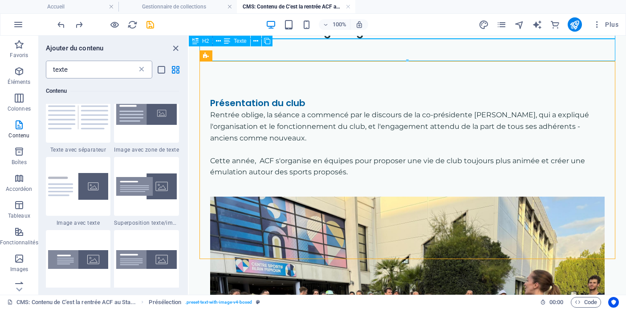
click at [141, 71] on icon at bounding box center [141, 69] width 9 height 9
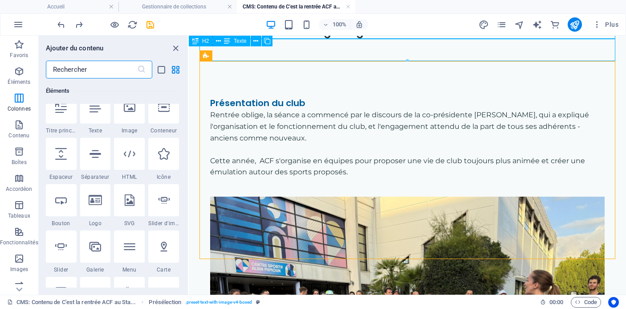
scroll to position [0, 0]
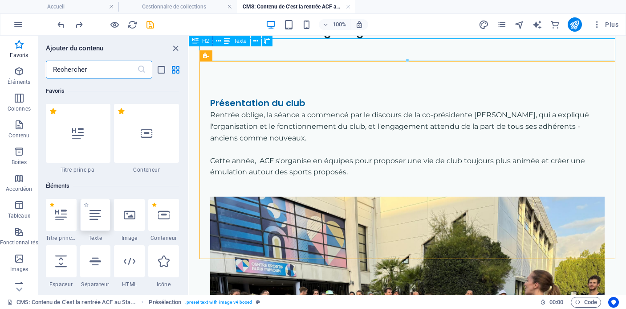
click at [94, 220] on div at bounding box center [95, 215] width 31 height 32
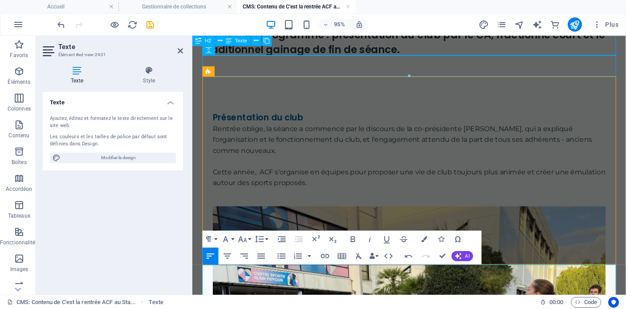
scroll to position [73, 0]
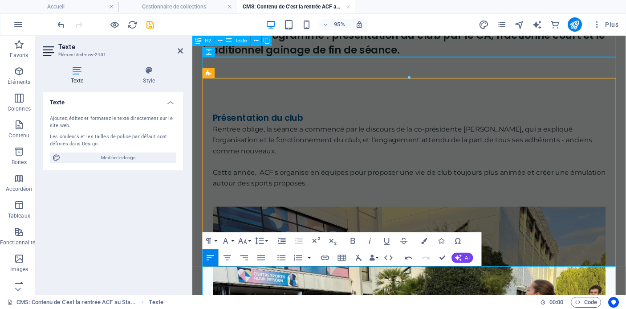
click at [329, 167] on div "Rentrée oblige, la séance a commencé par le discours de la co-présidente [PERSO…" at bounding box center [421, 168] width 414 height 80
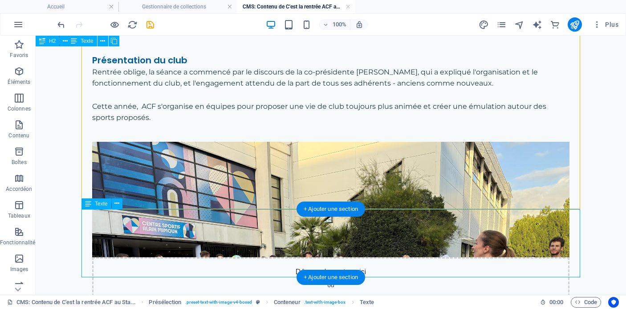
scroll to position [129, 0]
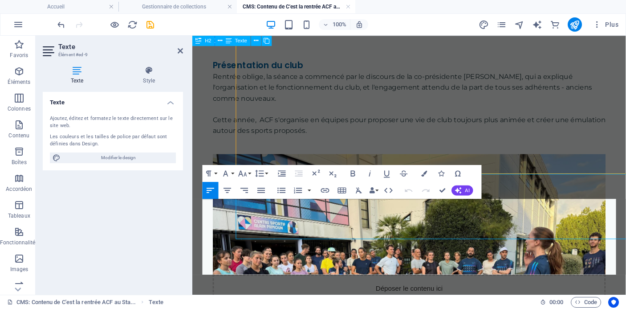
scroll to position [144, 0]
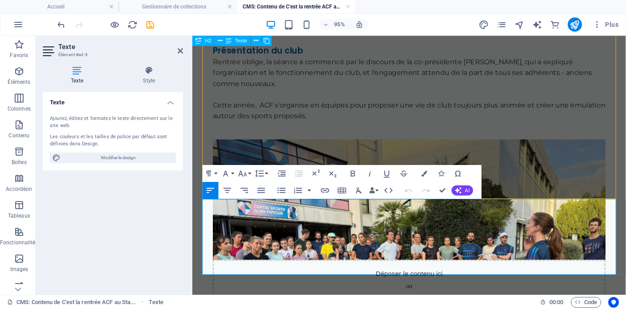
drag, startPoint x: 308, startPoint y: 212, endPoint x: 182, endPoint y: 213, distance: 126.5
click at [192, 213] on html "C'est entre deux averses que les adhérents ACF, anciens et nouveaux, ont fait l…" at bounding box center [420, 189] width 456 height 594
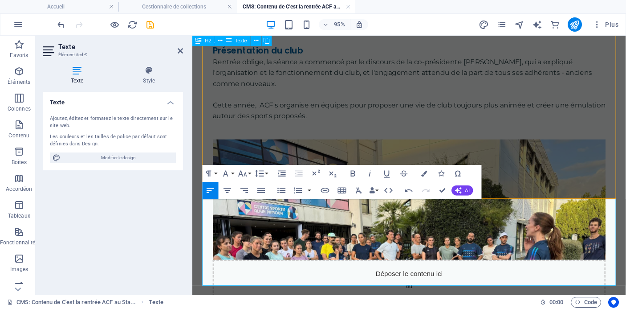
click at [516, 183] on div "Présentation du club Rentrée oblige, la séance a commencé par le discours de la…" at bounding box center [420, 189] width 435 height 360
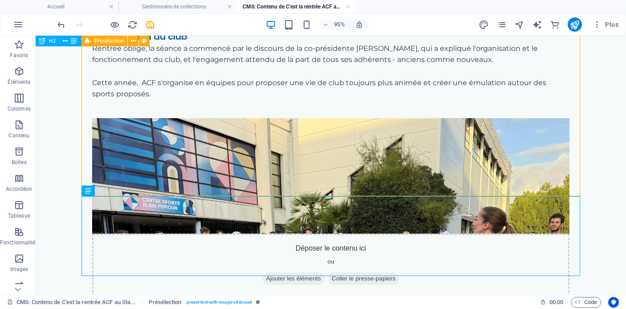
scroll to position [129, 0]
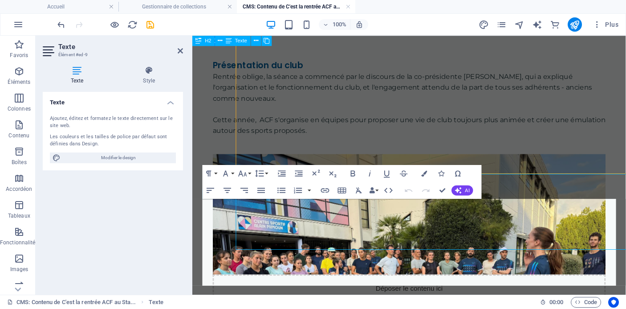
scroll to position [144, 0]
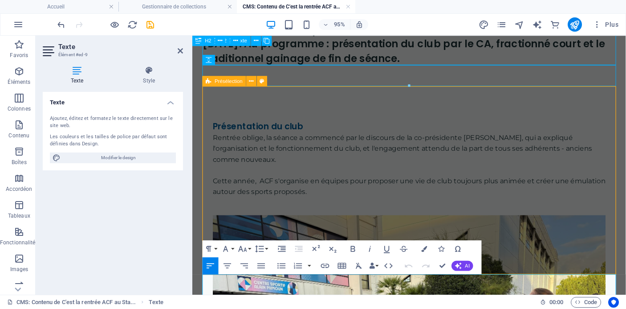
scroll to position [56, 0]
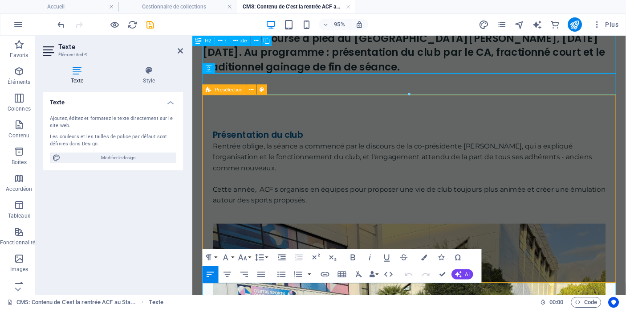
click at [300, 187] on div "Rentrée oblige, la séance a commencé par le discours de la co-présidente [PERSO…" at bounding box center [421, 186] width 414 height 80
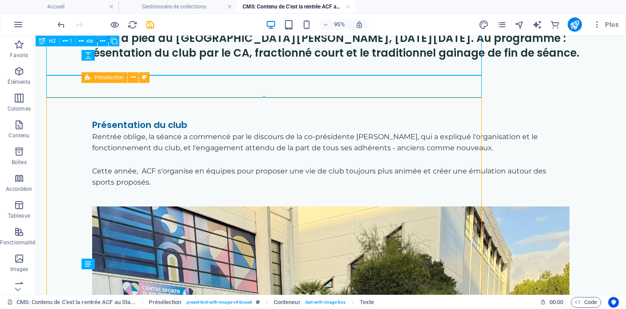
click at [300, 173] on div "Rentrée oblige, la séance a commencé par le discours de la co-présidente [PERSO…" at bounding box center [330, 165] width 477 height 69
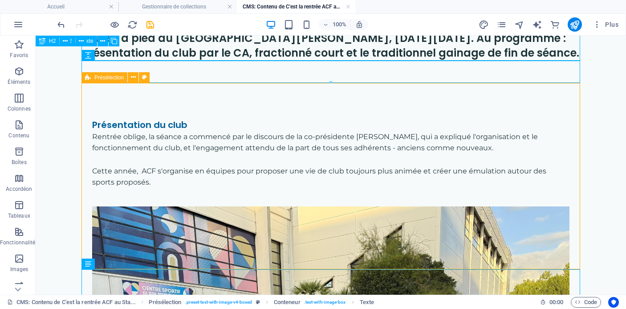
click at [300, 173] on div "Rentrée oblige, la séance a commencé par le discours de la co-présidente [PERSO…" at bounding box center [330, 165] width 477 height 69
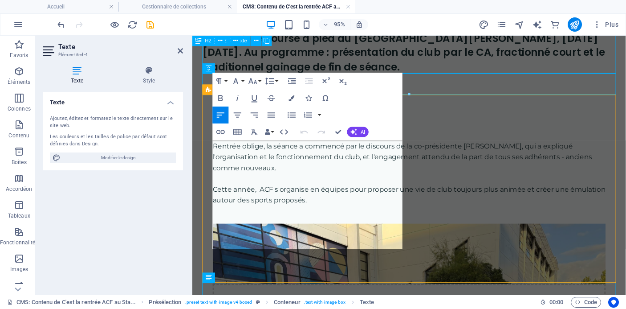
click at [297, 180] on p "Rentrée oblige, la séance a commencé par le discours de la co-présidente [PERSO…" at bounding box center [421, 163] width 414 height 34
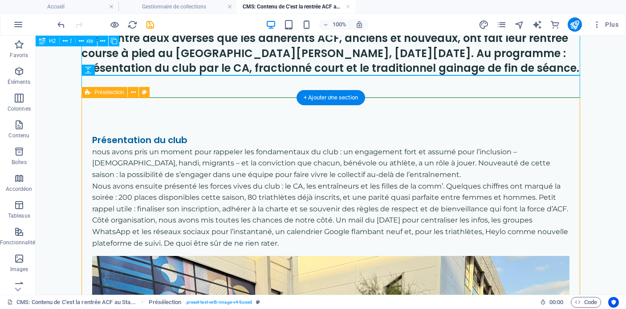
click at [261, 195] on div "nous avons pris un moment pour rappeler les fondamentaux du club : un engagemen…" at bounding box center [330, 197] width 477 height 102
click at [187, 165] on div "nous avons pris un moment pour rappeler les fondamentaux du club : un engagemen…" at bounding box center [330, 197] width 477 height 102
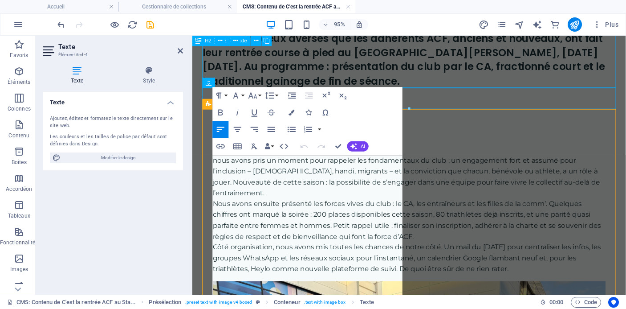
click at [241, 184] on p "nous avons pris un moment pour rappeler les fondamentaux du club : un engagemen…" at bounding box center [421, 183] width 414 height 45
click at [214, 167] on p "nous avons pris un moment pour rappeler les fondamentaux du club : un engagemen…" at bounding box center [421, 183] width 414 height 45
drag, startPoint x: 374, startPoint y: 168, endPoint x: 417, endPoint y: 168, distance: 43.6
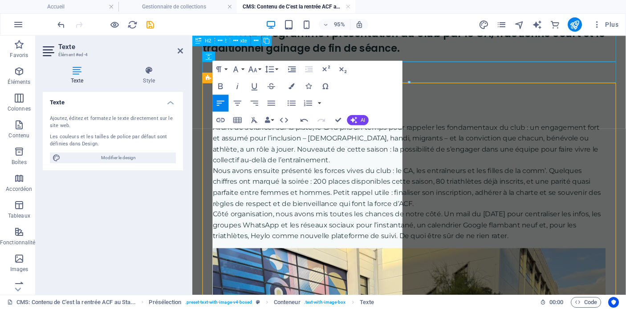
scroll to position [79, 0]
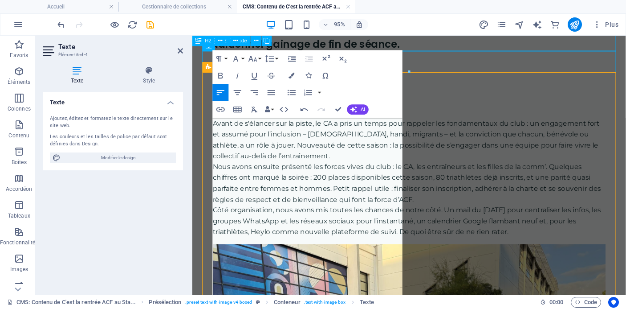
click at [366, 164] on p "Avant de s'élancer sur la piste, le CA a pris un temps pour rappeler les fondam…" at bounding box center [421, 144] width 414 height 45
drag, startPoint x: 252, startPoint y: 175, endPoint x: 375, endPoint y: 165, distance: 124.2
click at [375, 165] on p "Avant de s'élancer sur la piste, le CA a pris un temps pour rappeler les fondam…" at bounding box center [421, 144] width 414 height 45
click at [362, 167] on p "Avant de s'élancer sur la piste, le CA a pris un temps pour rappeler les fondam…" at bounding box center [421, 144] width 414 height 45
drag, startPoint x: 341, startPoint y: 172, endPoint x: 250, endPoint y: 184, distance: 91.6
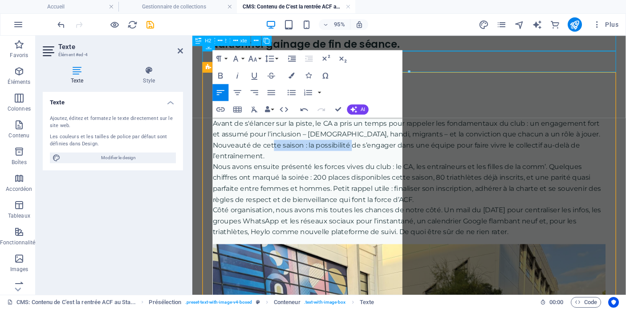
click at [250, 167] on p "Avant de s'élancer sur la piste, le CA a pris un temps pour rappeler les fondam…" at bounding box center [421, 144] width 414 height 45
drag, startPoint x: 355, startPoint y: 183, endPoint x: 341, endPoint y: 172, distance: 18.4
click at [341, 167] on p "Avant de s'élancer sur la piste, le CA a pris un temps pour rappeler les fondam…" at bounding box center [421, 144] width 414 height 45
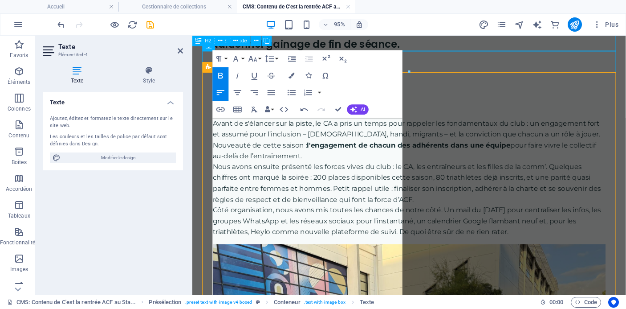
click at [380, 202] on p "Nous avons ensuite présenté les forces vives du club : le CA, les entraîneurs e…" at bounding box center [421, 190] width 414 height 45
click at [374, 167] on p "Avant de s'élancer sur la piste, le CA a pris un temps pour rappeler les fondam…" at bounding box center [421, 144] width 414 height 45
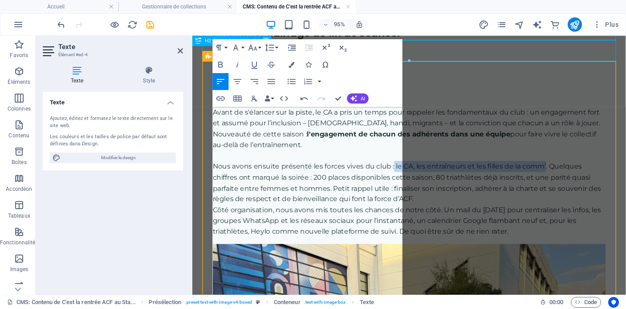
drag, startPoint x: 363, startPoint y: 218, endPoint x: 402, endPoint y: 210, distance: 39.6
click at [402, 210] on p "Nous avons ensuite présenté les forces vives du club : le CA, les entraîneurs e…" at bounding box center [421, 189] width 414 height 45
click at [392, 213] on p "Nous avons ensuite présenté les forces vives du club : le CA, les entraîneurs e…" at bounding box center [421, 189] width 414 height 45
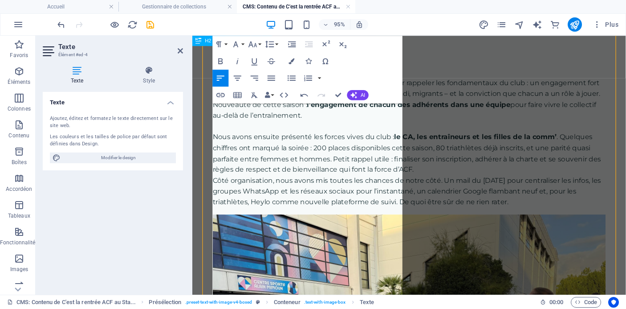
scroll to position [124, 0]
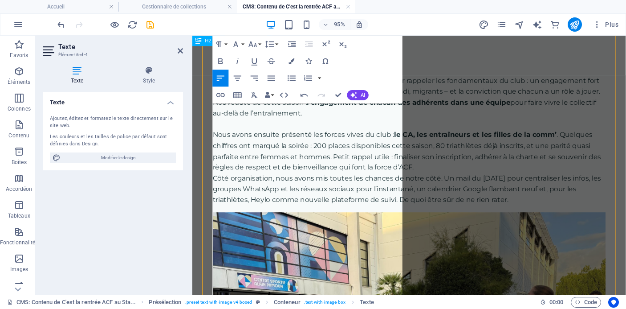
click at [366, 179] on p "Nous avons ensuite présenté les forces vives du club : le CA, les entraîneurs e…" at bounding box center [421, 156] width 414 height 45
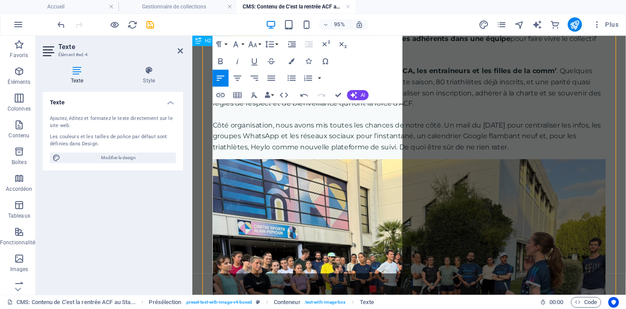
scroll to position [194, 0]
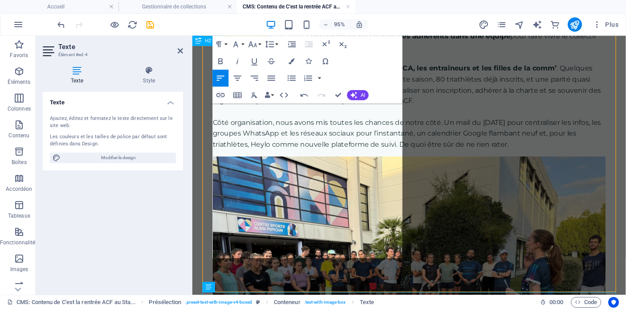
click at [325, 155] on p "Côté organisation, nous avons mis toutes les chances de notre côté. Un mail du …" at bounding box center [421, 138] width 414 height 34
click at [262, 155] on p "Côté organisation, nous avons mis toutes les chances de notre côté. Un mail du …" at bounding box center [421, 138] width 414 height 34
drag, startPoint x: 331, startPoint y: 218, endPoint x: 349, endPoint y: 218, distance: 18.3
click at [349, 155] on p "Côté organisation, nous avons mis toutes les chances de notre côté. Le mail du …" at bounding box center [421, 138] width 414 height 34
drag, startPoint x: 386, startPoint y: 239, endPoint x: 331, endPoint y: 240, distance: 54.3
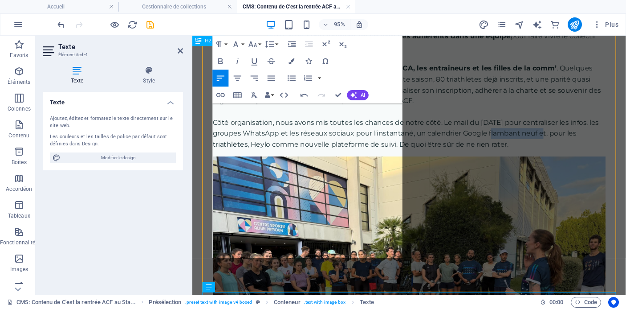
click at [331, 155] on p "Côté organisation, nous avons mis toutes les chances de notre côté. Le mail du …" at bounding box center [421, 138] width 414 height 34
click at [169, 270] on div "Texte Ajoutez, éditez et formatez le texte directement sur le site web. Les cou…" at bounding box center [113, 189] width 140 height 195
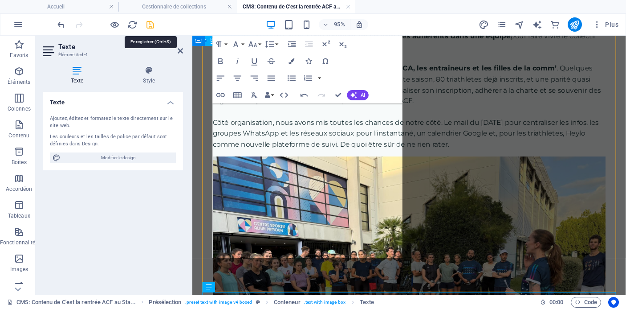
click at [151, 27] on icon "save" at bounding box center [150, 25] width 10 height 10
